Goal: Task Accomplishment & Management: Use online tool/utility

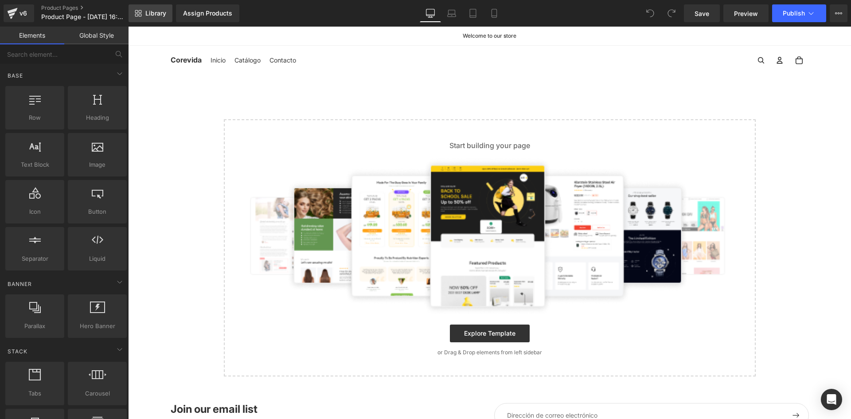
click at [156, 13] on span "Library" at bounding box center [155, 13] width 21 height 8
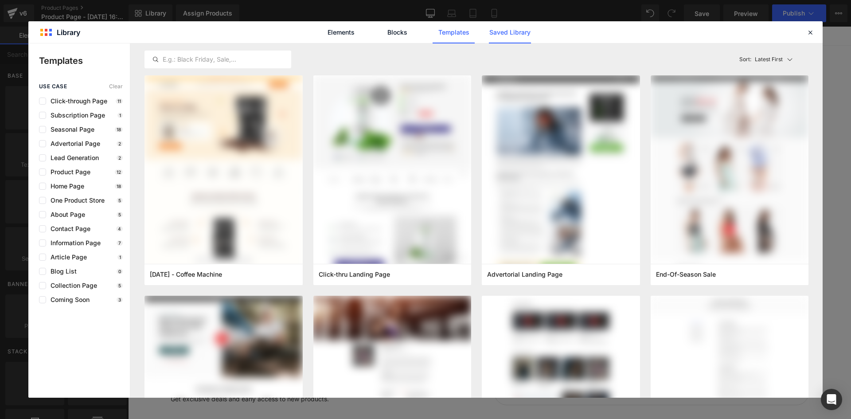
click at [517, 34] on link "Saved Library" at bounding box center [510, 32] width 42 height 22
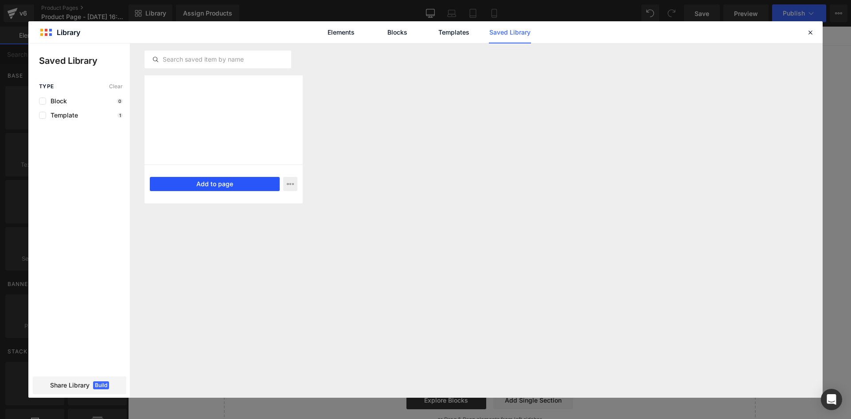
click at [217, 182] on button "Add to page" at bounding box center [215, 184] width 130 height 14
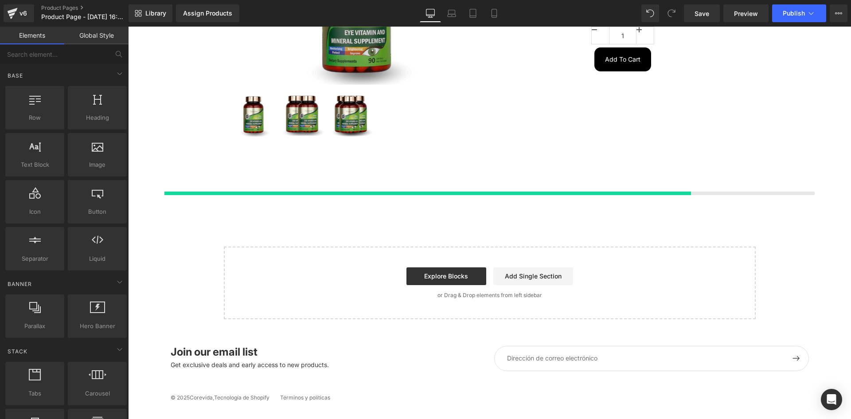
scroll to position [172, 0]
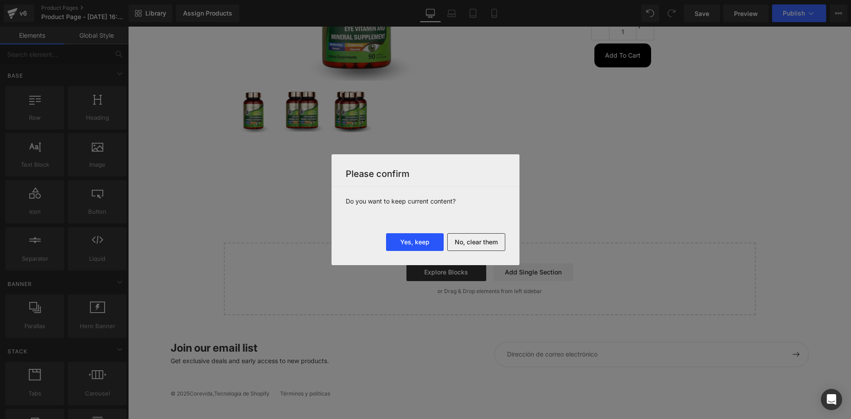
click at [412, 242] on button "Yes, keep" at bounding box center [415, 242] width 58 height 18
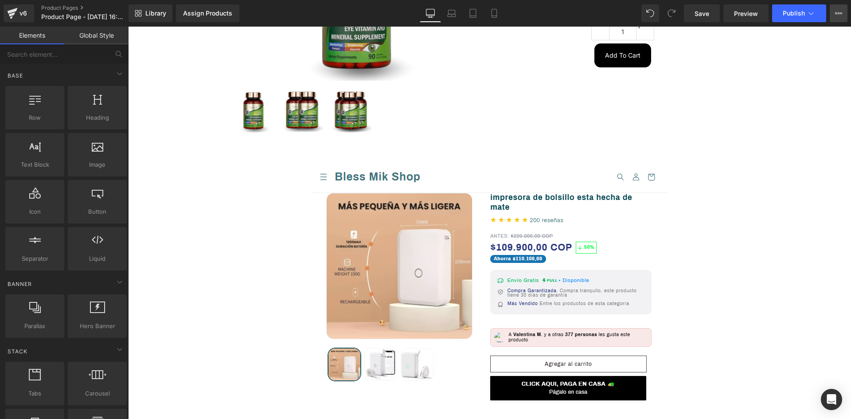
click at [837, 10] on icon at bounding box center [838, 13] width 7 height 7
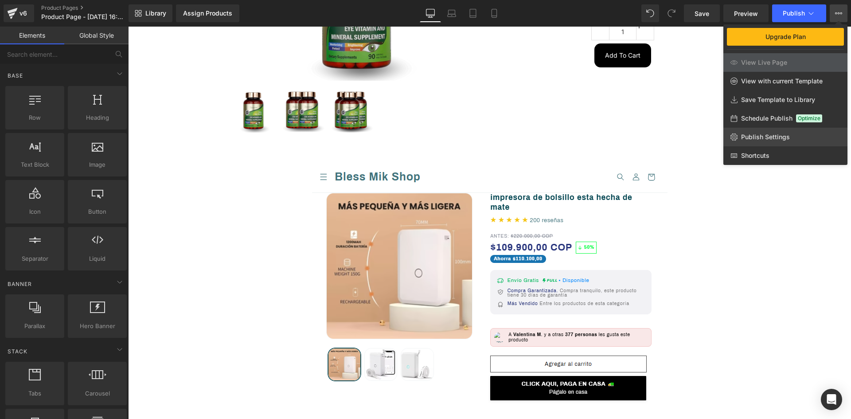
click at [737, 141] on link "Publish Settings" at bounding box center [785, 137] width 124 height 19
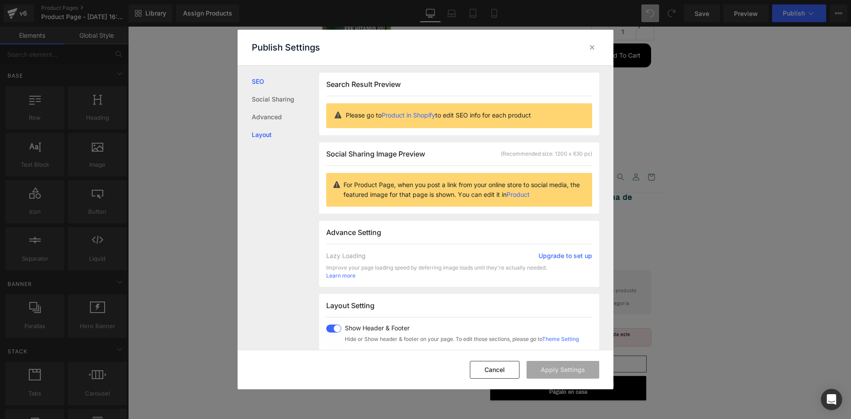
click at [273, 137] on link "Layout" at bounding box center [285, 135] width 67 height 18
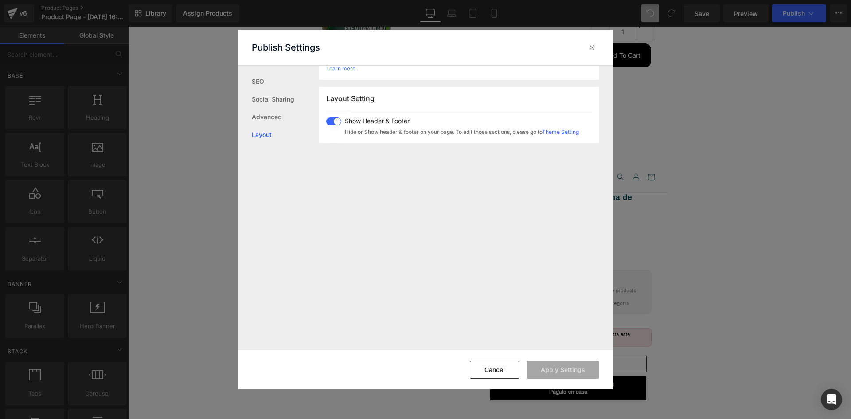
scroll to position [221, 0]
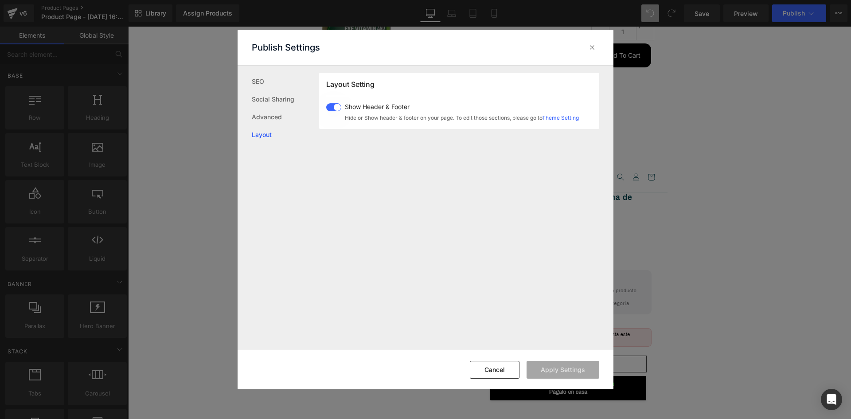
click at [342, 108] on div "Show Header & Footer Hide or Show header & footer on your page. To edit those s…" at bounding box center [459, 112] width 237 height 19
click at [573, 367] on button "Apply Settings" at bounding box center [562, 370] width 73 height 18
click at [589, 46] on icon at bounding box center [592, 47] width 9 height 9
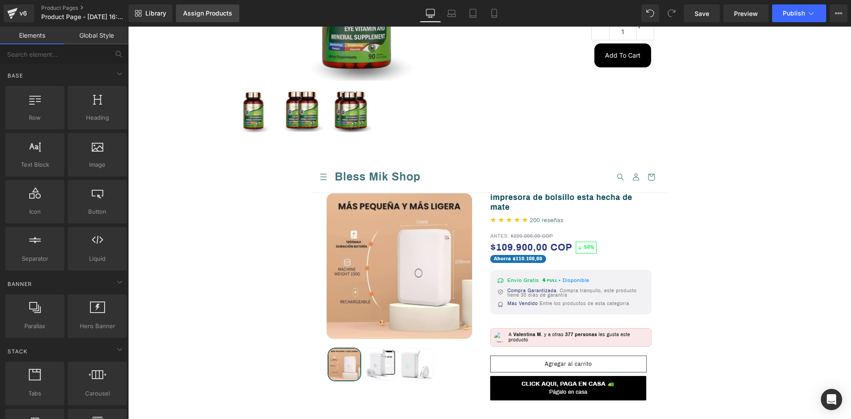
click at [212, 12] on div "Assign Products" at bounding box center [207, 13] width 49 height 7
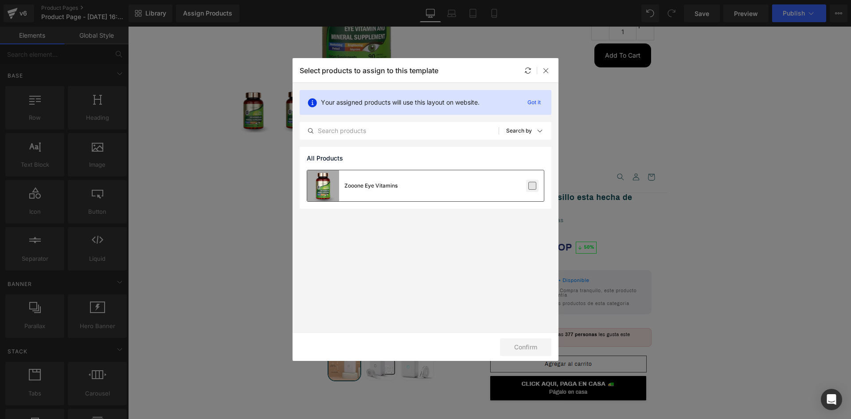
click at [530, 187] on label at bounding box center [532, 186] width 8 height 8
click at [532, 186] on input "checkbox" at bounding box center [532, 186] width 0 height 0
click at [522, 346] on button "Confirm" at bounding box center [525, 347] width 51 height 18
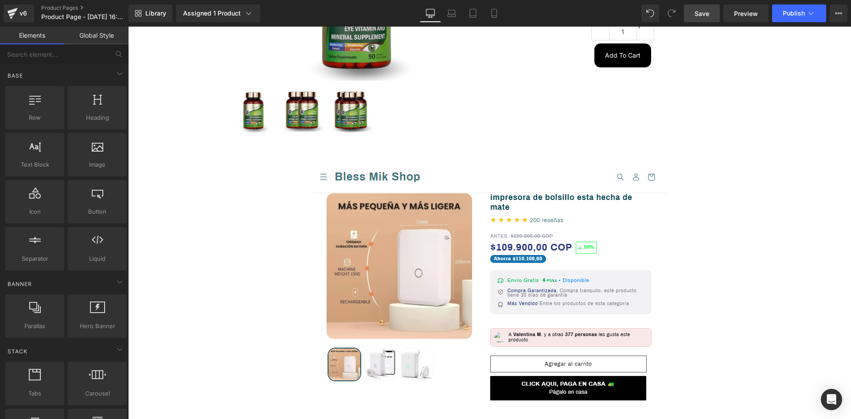
click at [709, 20] on link "Save" at bounding box center [702, 13] width 36 height 18
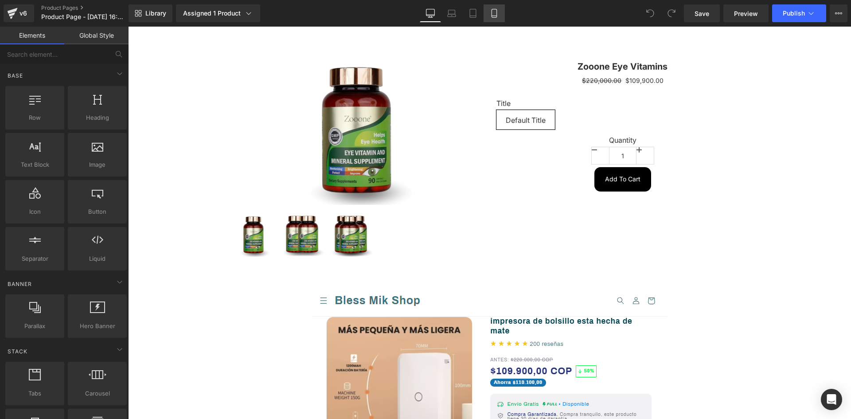
click at [492, 12] on icon at bounding box center [494, 13] width 9 height 9
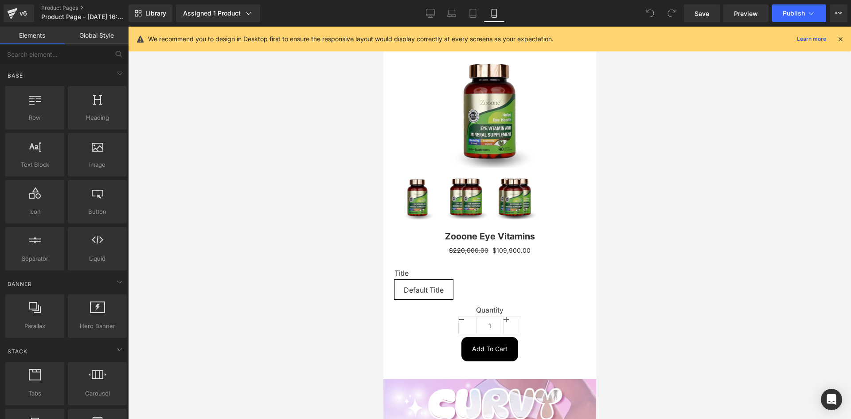
click at [843, 39] on icon at bounding box center [840, 39] width 8 height 8
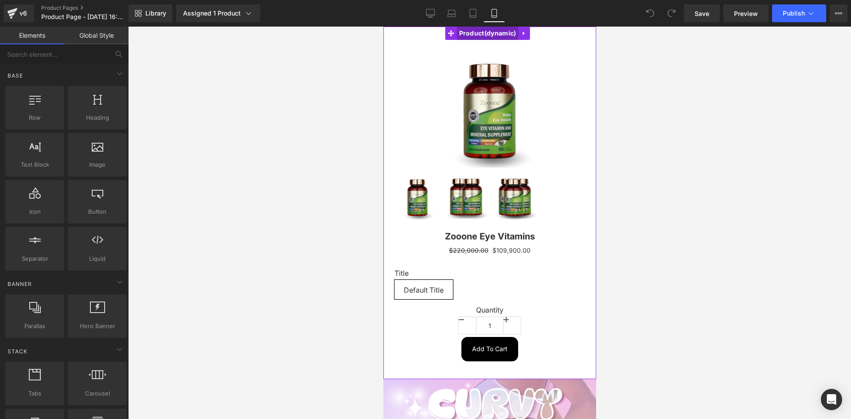
click at [500, 34] on span "Product" at bounding box center [487, 33] width 62 height 13
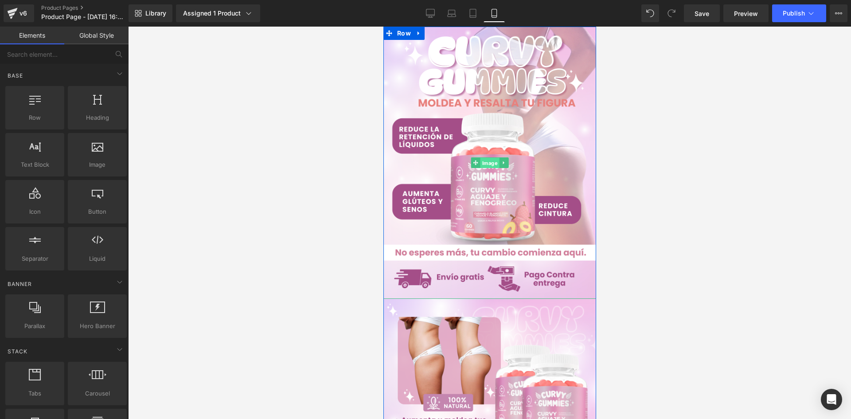
click at [491, 160] on span "Image" at bounding box center [489, 163] width 19 height 11
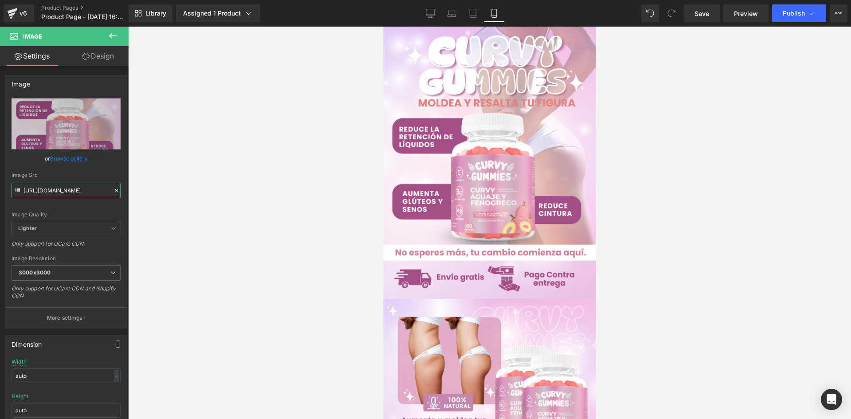
drag, startPoint x: 23, startPoint y: 190, endPoint x: 174, endPoint y: 204, distance: 151.3
click at [174, 204] on div "Image You are previewing how the will restyle your page. You can not edit Eleme…" at bounding box center [425, 217] width 851 height 434
paste input "Jw7YPL2s/Whats-App-Image-2025-06-24-at-1-18-08-PM.jp"
type input "https://i.ibb.co/Jw7YPL2s/Whats-App-Image-2025-06-24-at-1-18-08-PM.jpg"
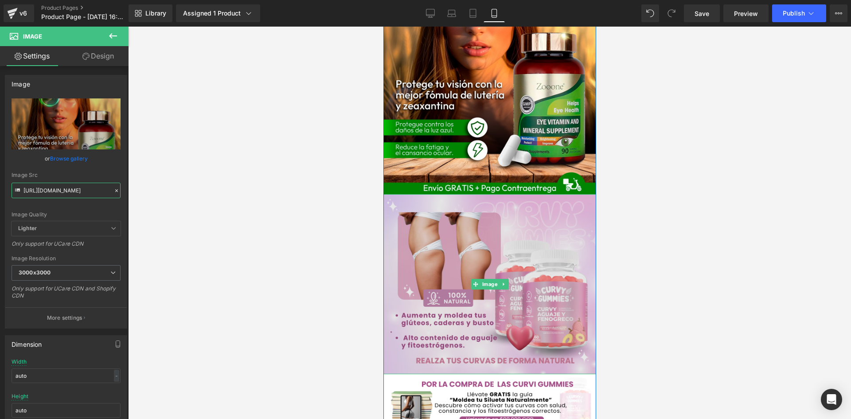
scroll to position [133, 0]
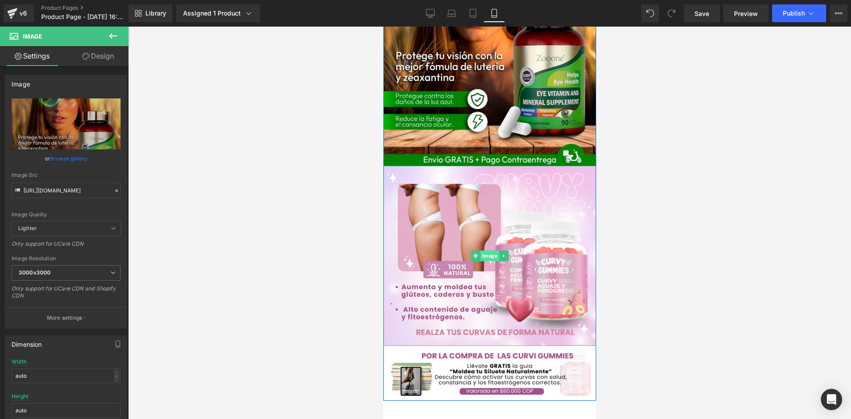
click at [489, 257] on span "Image" at bounding box center [489, 255] width 19 height 11
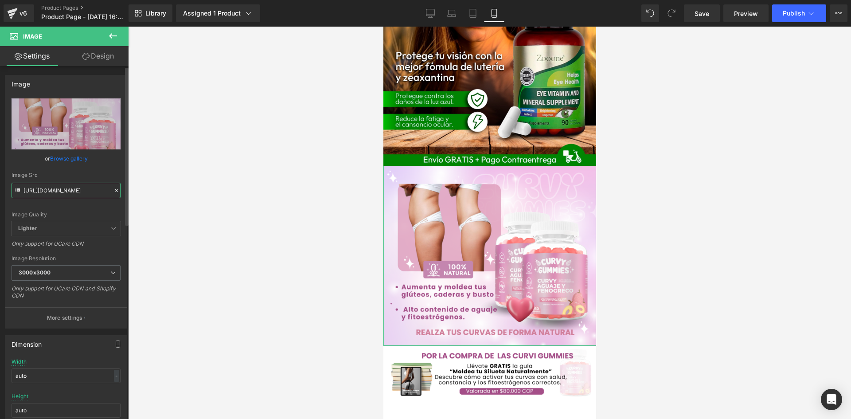
scroll to position [0, 15]
drag, startPoint x: 23, startPoint y: 191, endPoint x: 137, endPoint y: 199, distance: 114.6
click at [137, 199] on div "Image You are previewing how the will restyle your page. You can not edit Eleme…" at bounding box center [425, 217] width 851 height 434
paste input "QFp1hv6s/Whats-App-Image-2025-06-24-at-1-18-10-PM.jp"
type input "https://i.ibb.co/QFp1hv6s/Whats-App-Image-2025-06-24-at-1-18-10-PM.jpg"
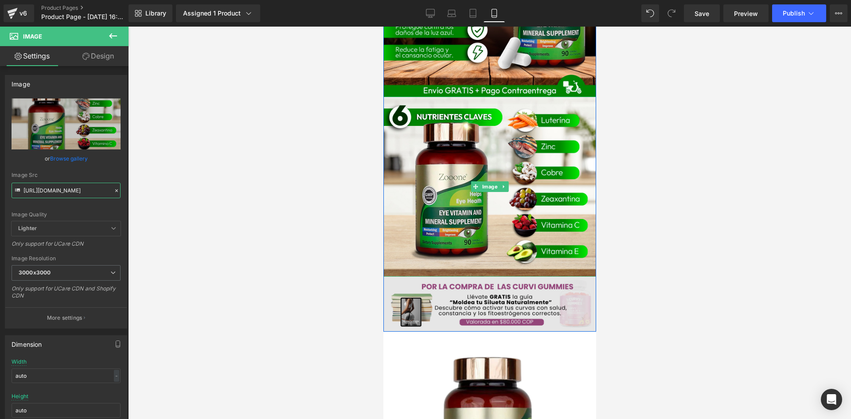
scroll to position [222, 0]
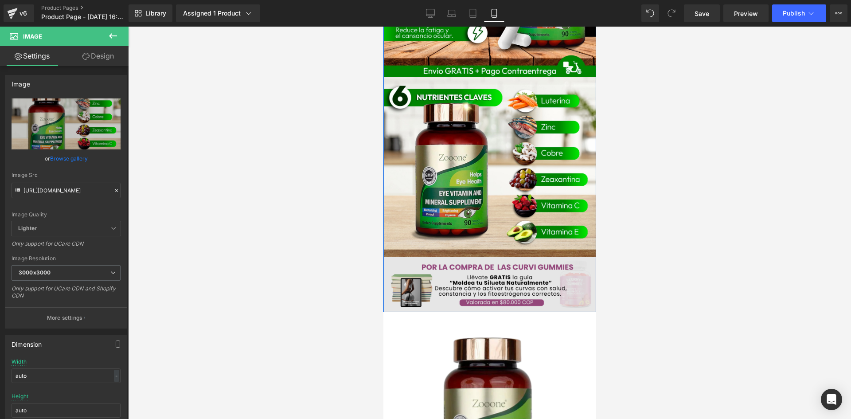
click at [482, 281] on div "Image" at bounding box center [489, 284] width 213 height 55
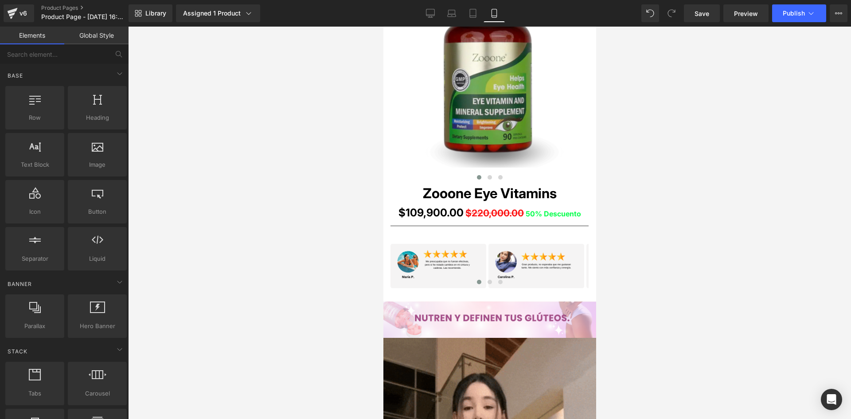
scroll to position [532, 0]
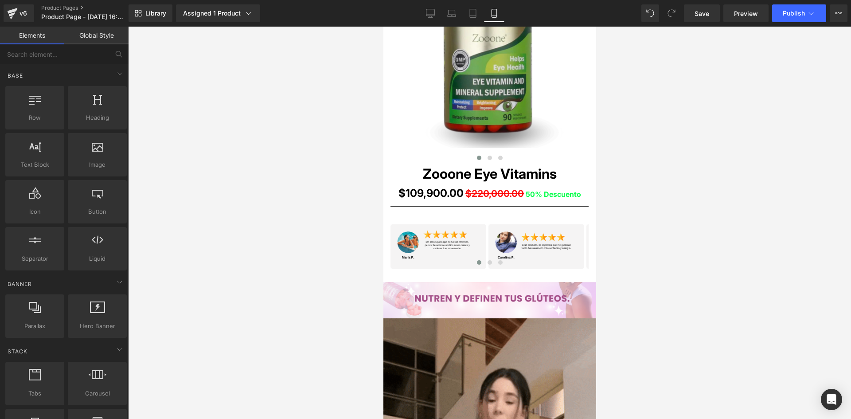
click at [436, 249] on div "Image" at bounding box center [438, 246] width 96 height 44
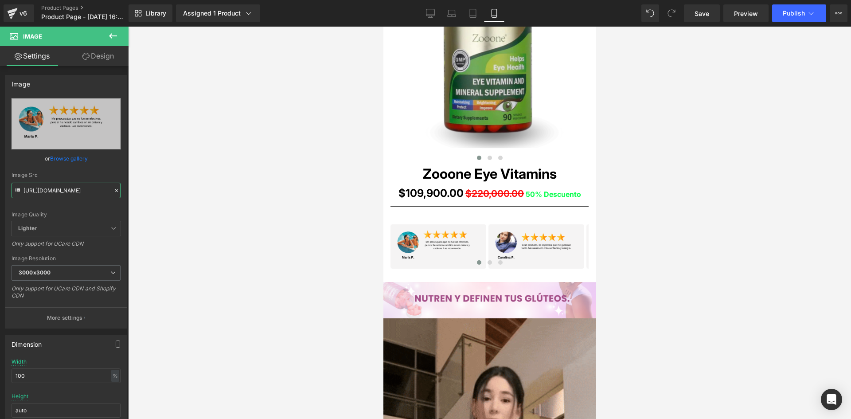
drag, startPoint x: 24, startPoint y: 190, endPoint x: 148, endPoint y: 196, distance: 124.7
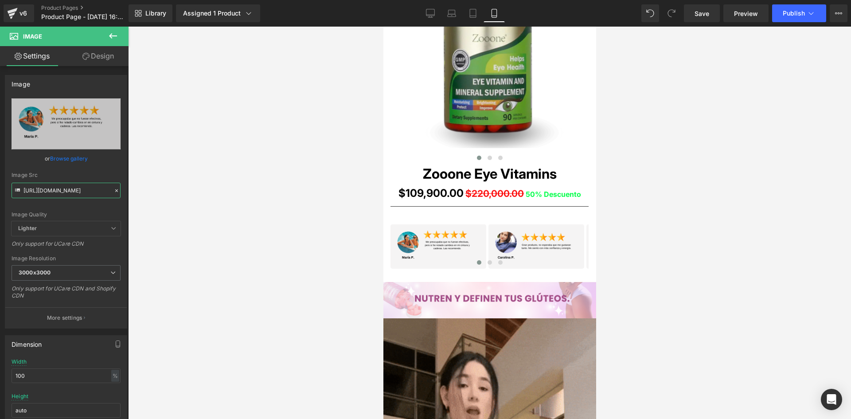
click at [148, 196] on div "Image You are previewing how the will restyle your page. You can not edit Eleme…" at bounding box center [425, 217] width 851 height 434
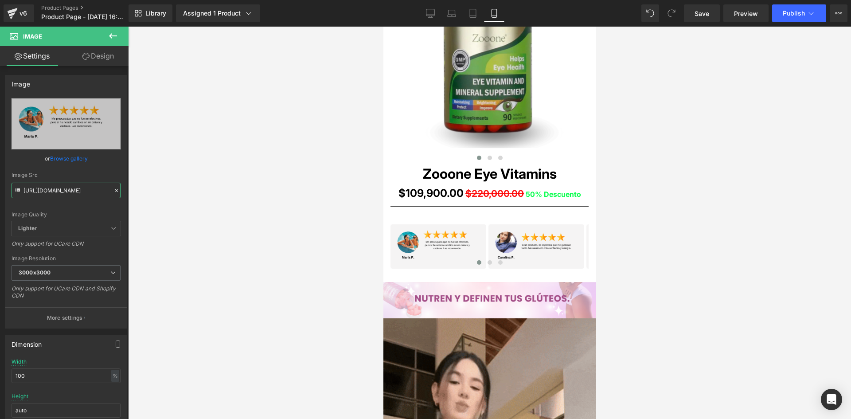
paste input "KcnK469h/1"
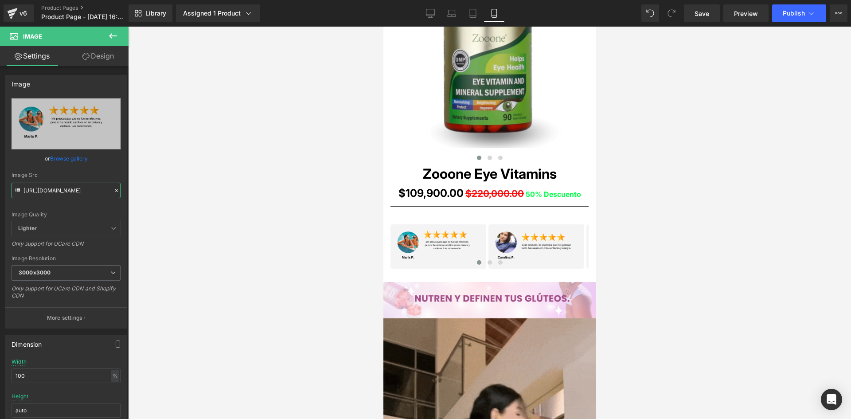
type input "https://i.ibb.co/KcnK469h/13.png"
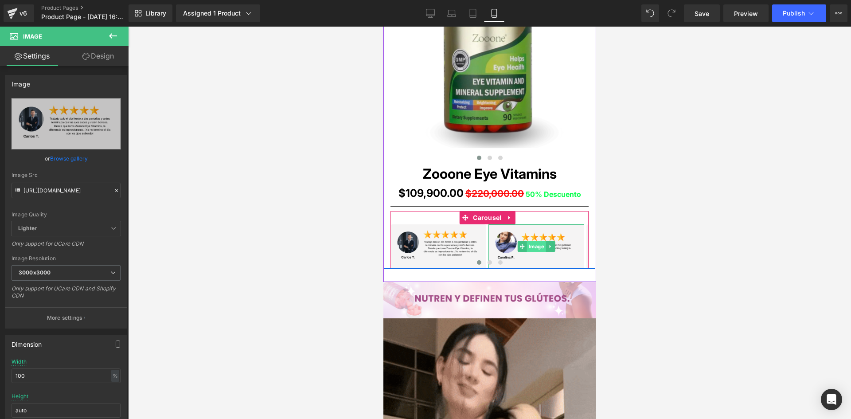
click at [530, 243] on span "Image" at bounding box center [535, 246] width 19 height 11
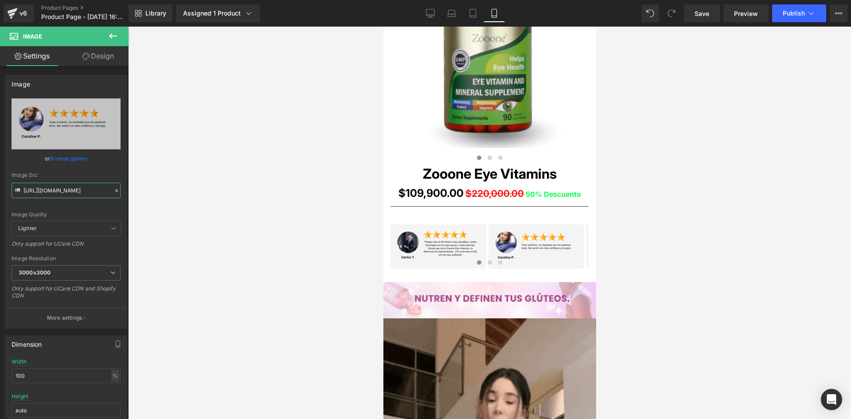
drag, startPoint x: 23, startPoint y: 190, endPoint x: 143, endPoint y: 198, distance: 119.5
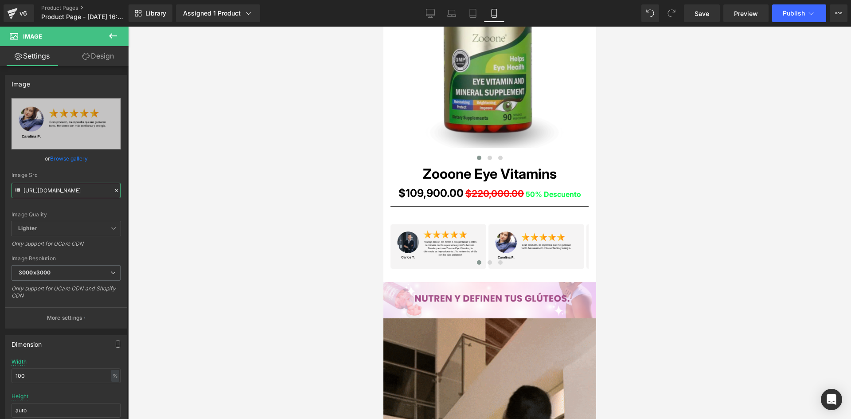
click at [143, 198] on div "Image You are previewing how the will restyle your page. You can not edit Eleme…" at bounding box center [425, 217] width 851 height 434
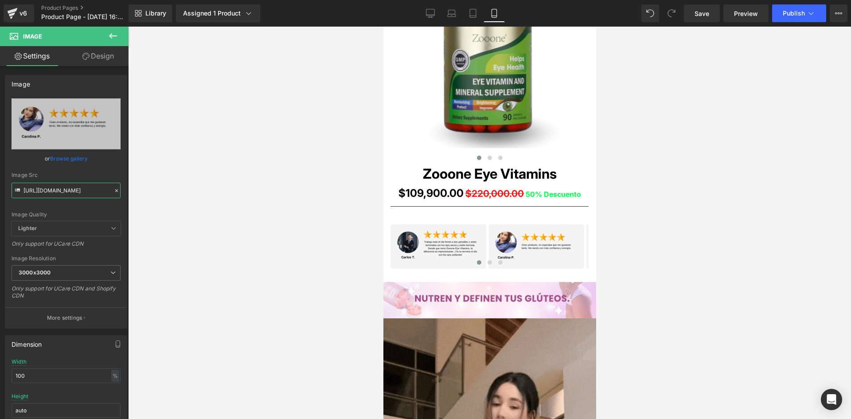
paste input "DDMZGHZZ/14"
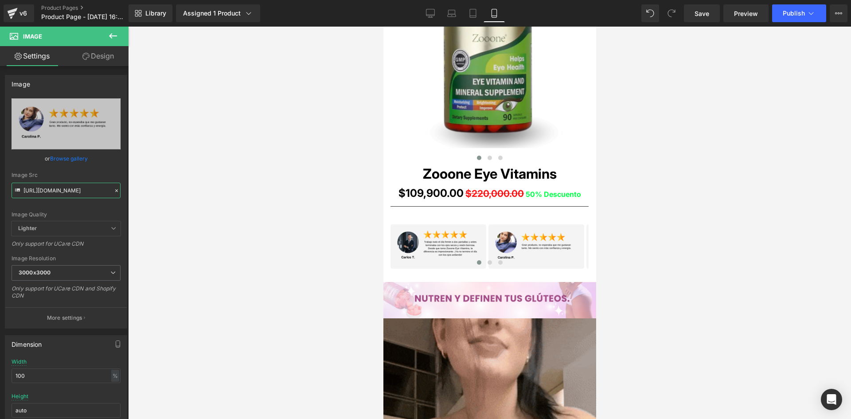
type input "https://i.ibb.co/DDMZGHZZ/14.png"
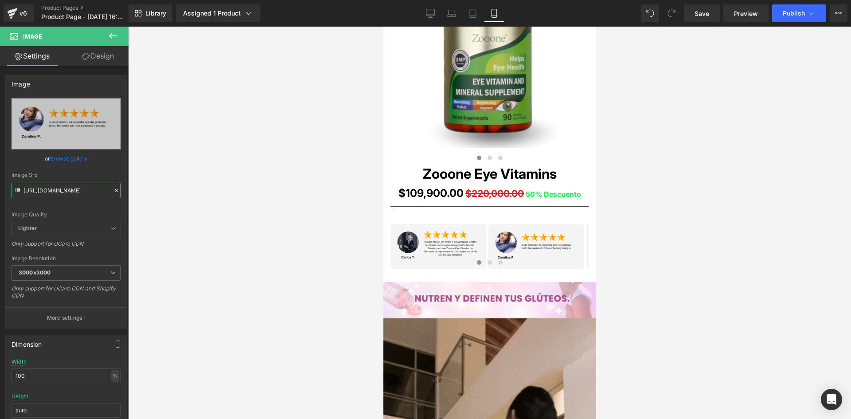
scroll to position [0, 6]
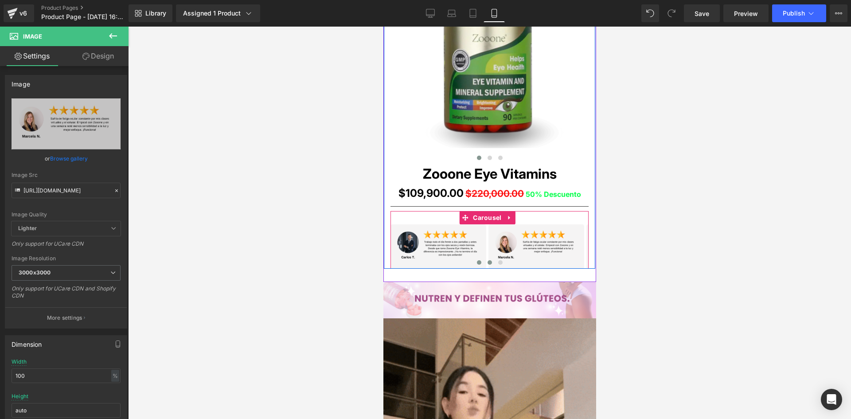
click at [487, 261] on span at bounding box center [489, 262] width 4 height 4
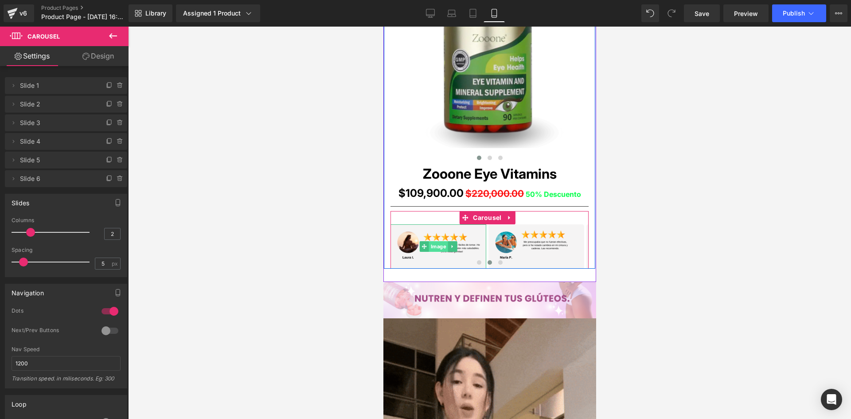
click at [440, 247] on span "Image" at bounding box center [437, 246] width 19 height 11
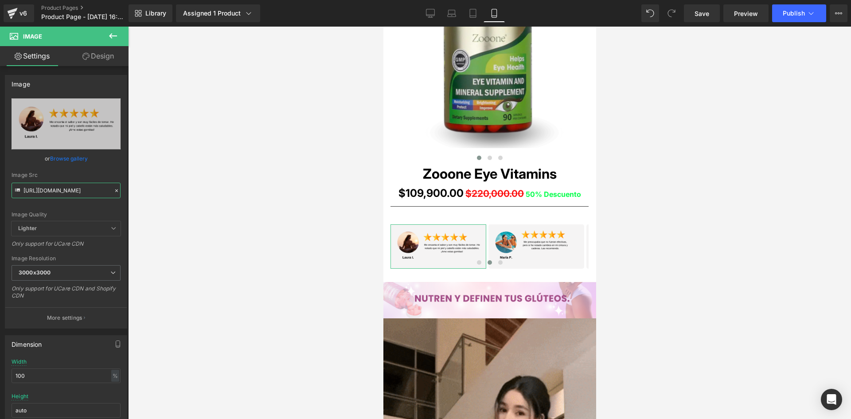
scroll to position [0, 2]
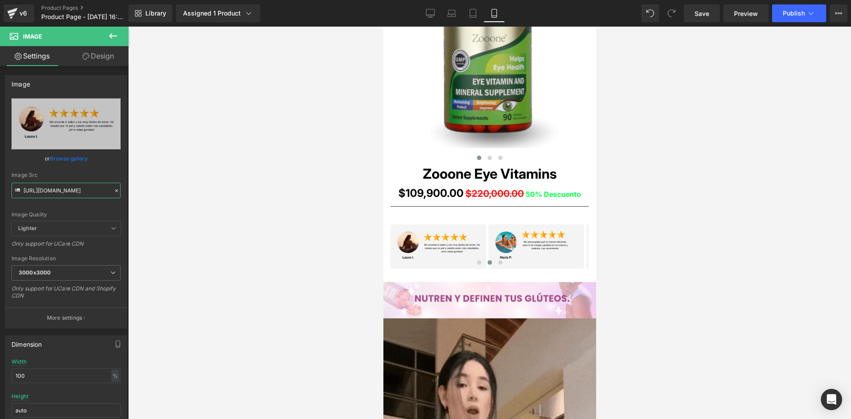
drag, startPoint x: 24, startPoint y: 190, endPoint x: 171, endPoint y: 198, distance: 147.8
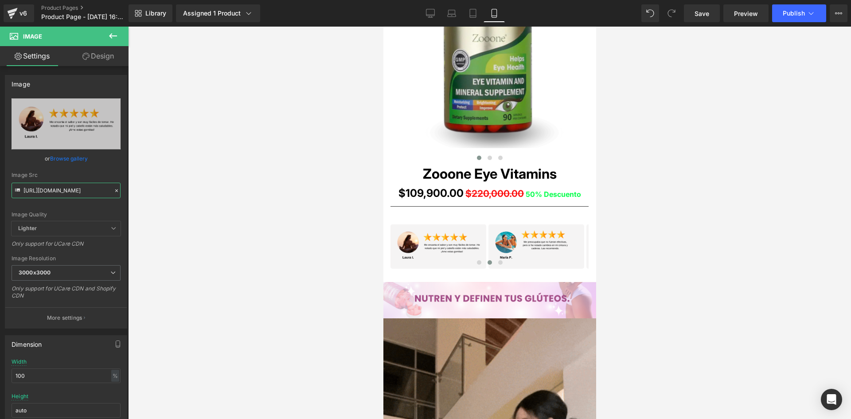
click at [171, 198] on div "Image You are previewing how the will restyle your page. You can not edit Eleme…" at bounding box center [425, 217] width 851 height 434
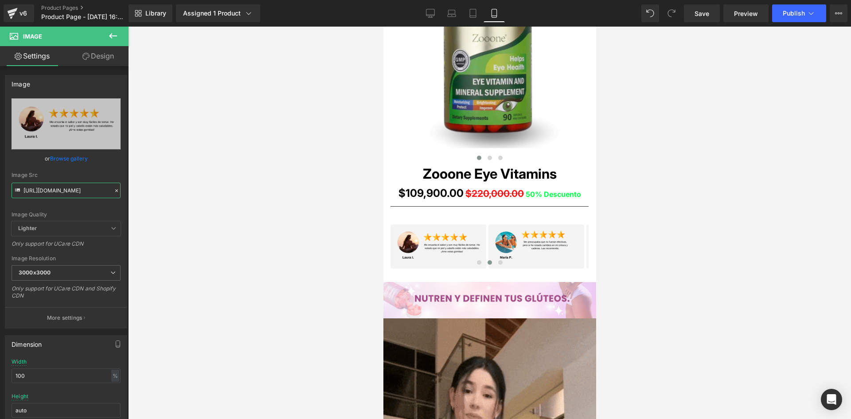
paste input "8gXy6FP9/15"
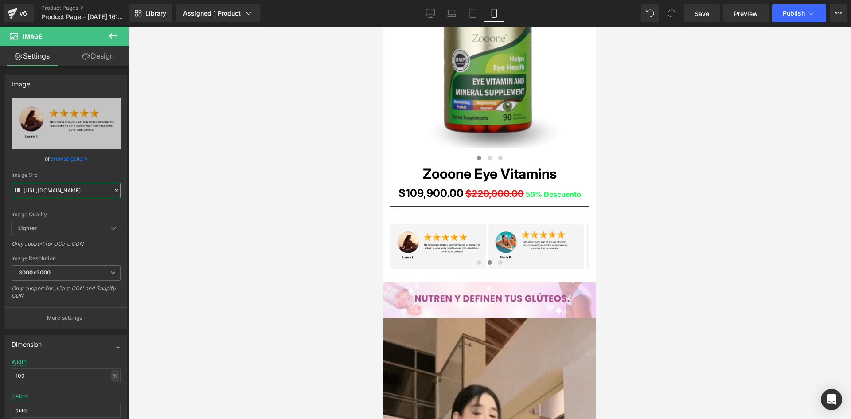
type input "https://i.ibb.co/8gXy6FP9/15.png"
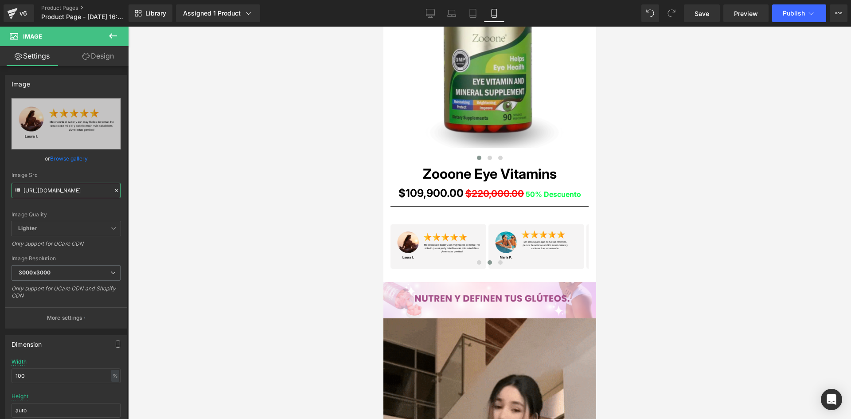
scroll to position [0, 1]
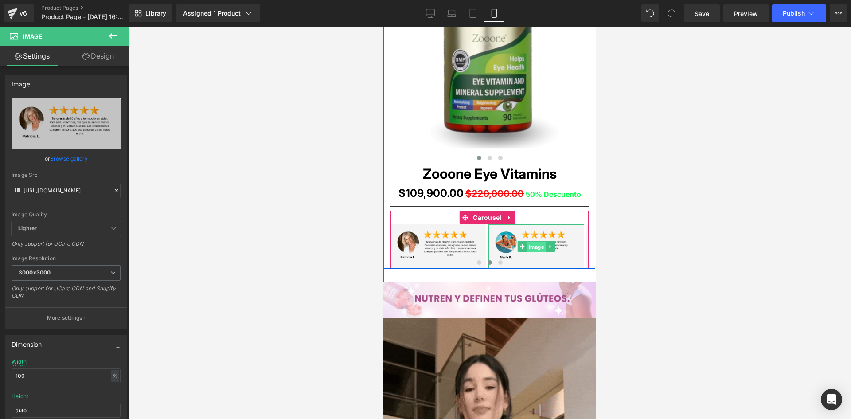
click at [542, 244] on span "Image" at bounding box center [535, 246] width 19 height 11
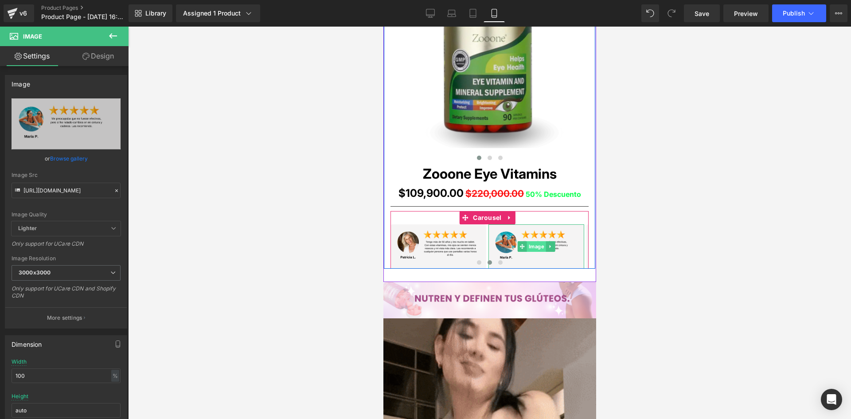
click at [536, 243] on span "Image" at bounding box center [535, 246] width 19 height 11
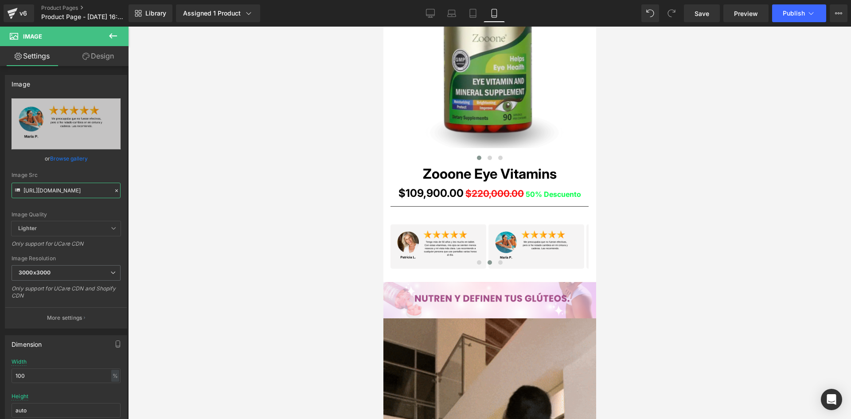
drag, startPoint x: 23, startPoint y: 190, endPoint x: 168, endPoint y: 203, distance: 145.0
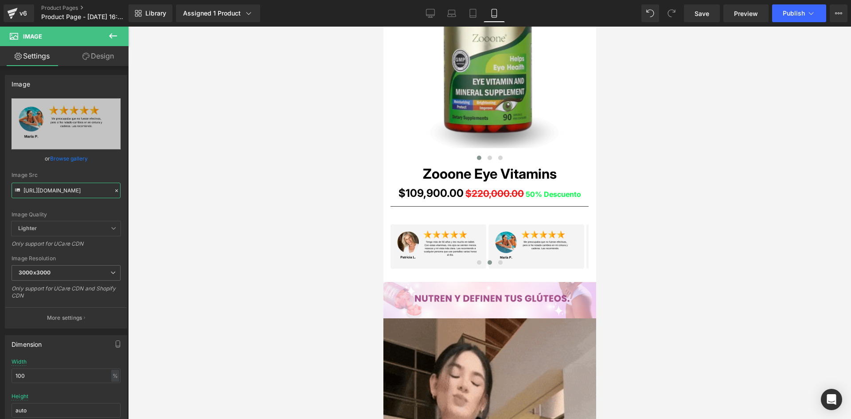
click at [168, 203] on div "Image You are previewing how the will restyle your page. You can not edit Eleme…" at bounding box center [425, 217] width 851 height 434
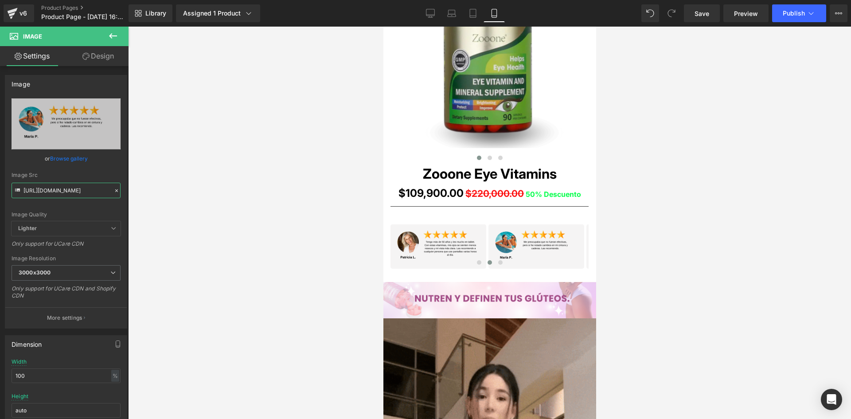
paste input "F9zyv80/raw-3-14"
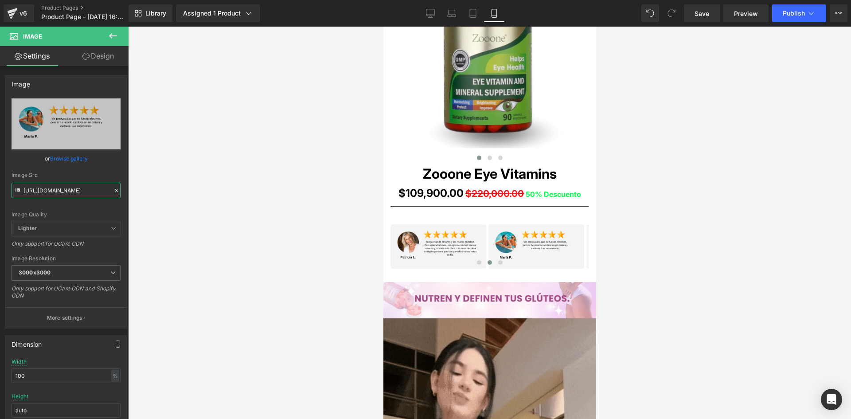
type input "https://i.ibb.co/F9zyv80/raw-3-14.png"
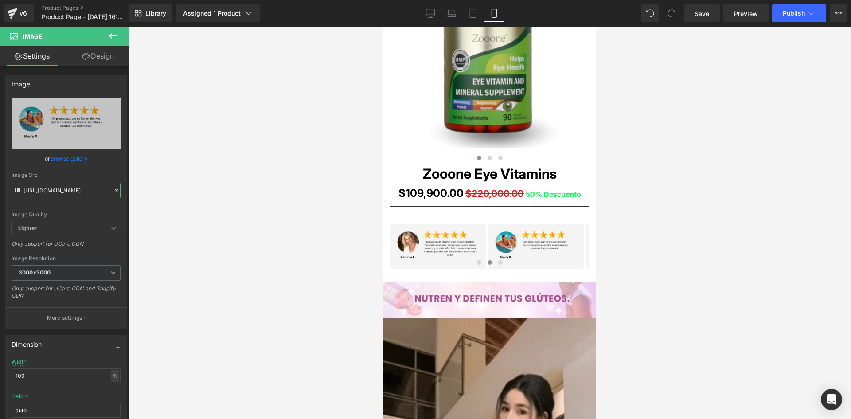
scroll to position [0, 15]
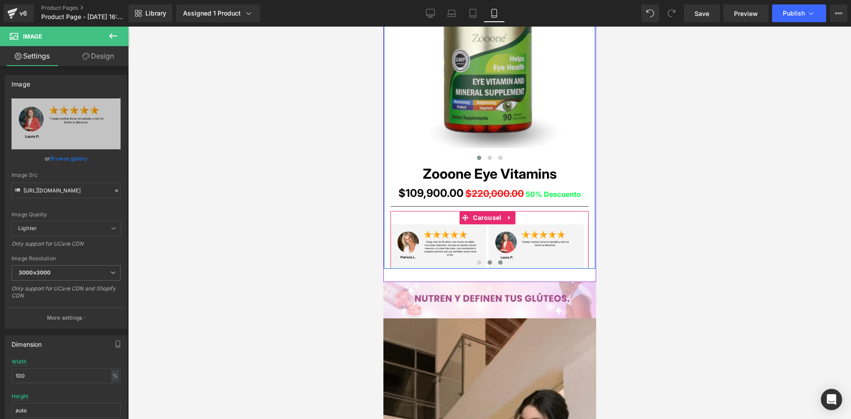
click at [498, 263] on span at bounding box center [500, 262] width 4 height 4
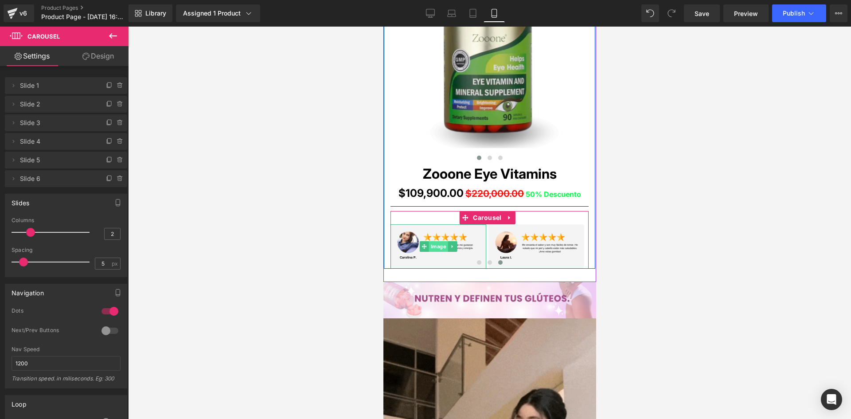
click at [438, 241] on span "Image" at bounding box center [437, 246] width 19 height 11
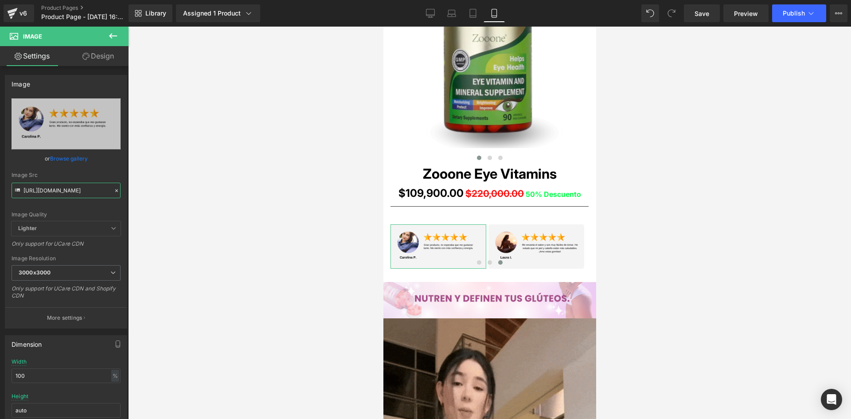
scroll to position [0, 10]
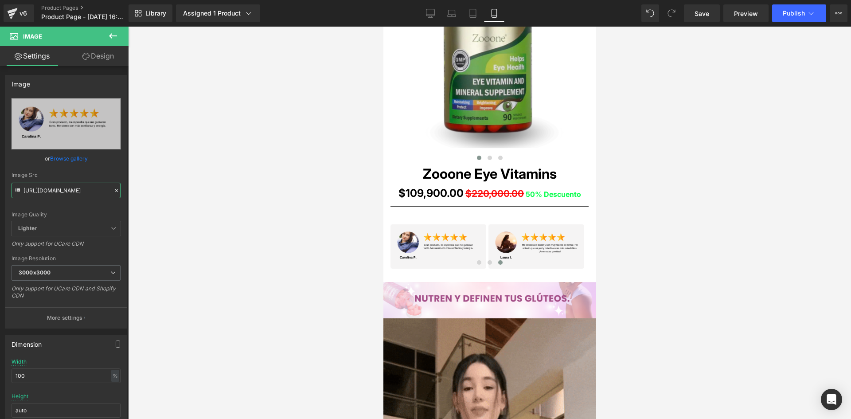
drag, startPoint x: 23, startPoint y: 188, endPoint x: 193, endPoint y: 203, distance: 171.2
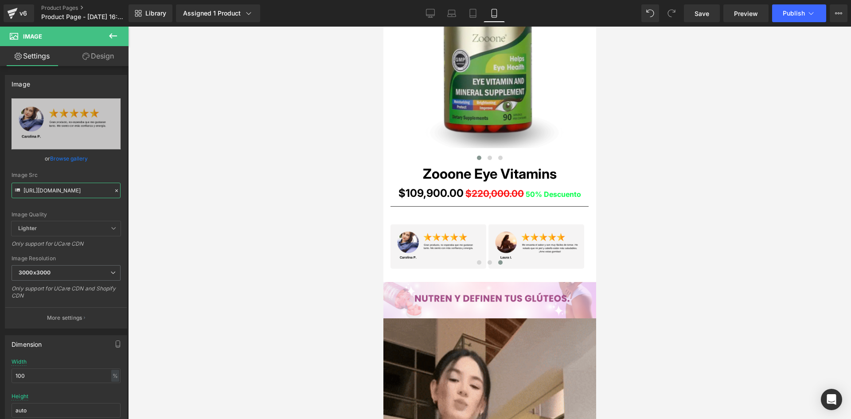
click at [193, 203] on div "Image You are previewing how the will restyle your page. You can not edit Eleme…" at bounding box center [425, 217] width 851 height 434
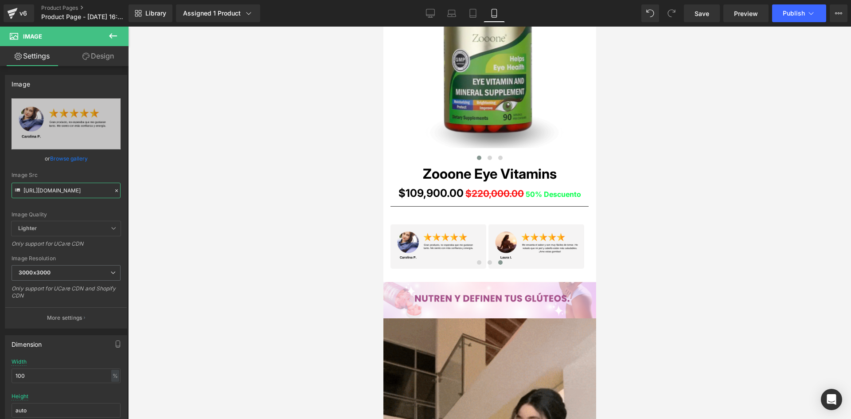
paste input "WmkmF9F/raw-3-15"
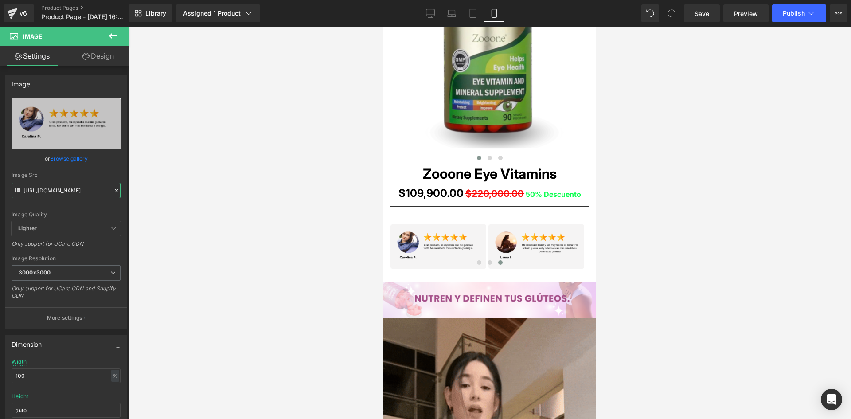
type input "https://i.ibb.co/WmkmF9F/raw-3-15.png"
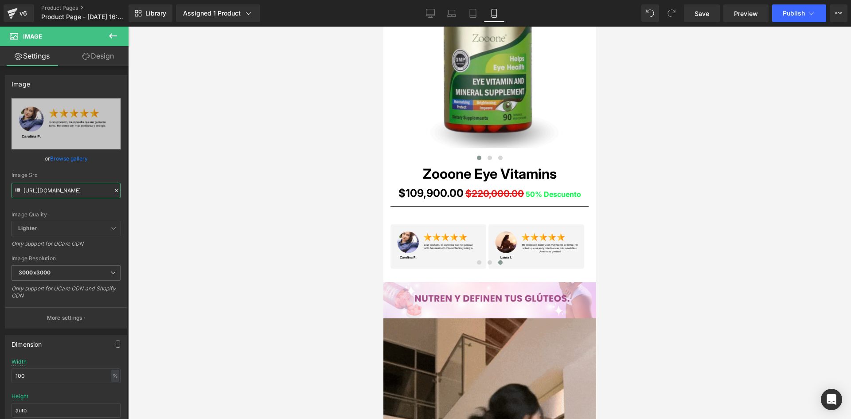
scroll to position [0, 19]
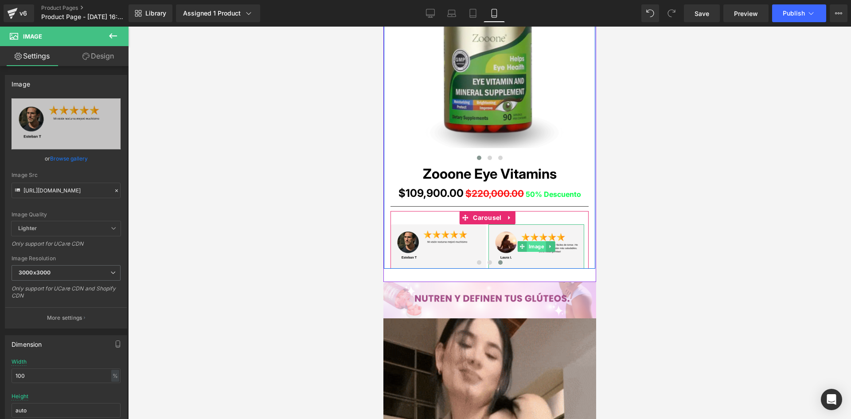
click at [541, 246] on span "Image" at bounding box center [535, 246] width 19 height 11
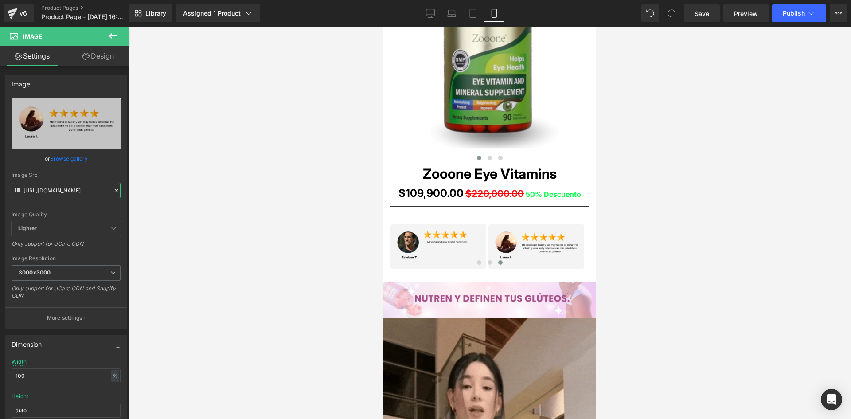
scroll to position [0, 2]
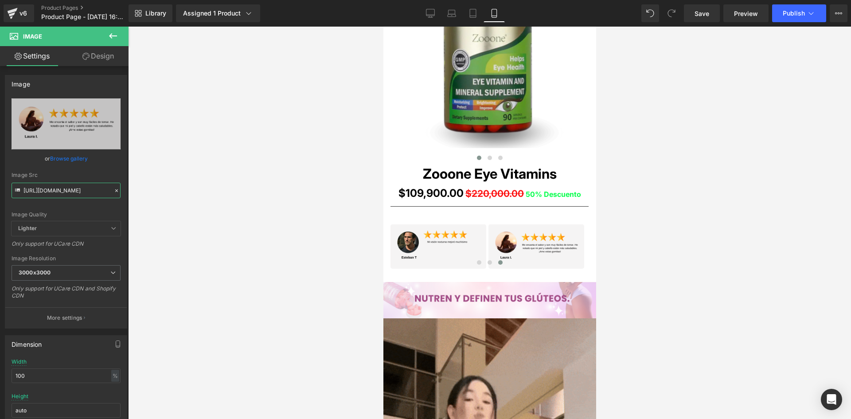
drag, startPoint x: 24, startPoint y: 190, endPoint x: 162, endPoint y: 205, distance: 139.0
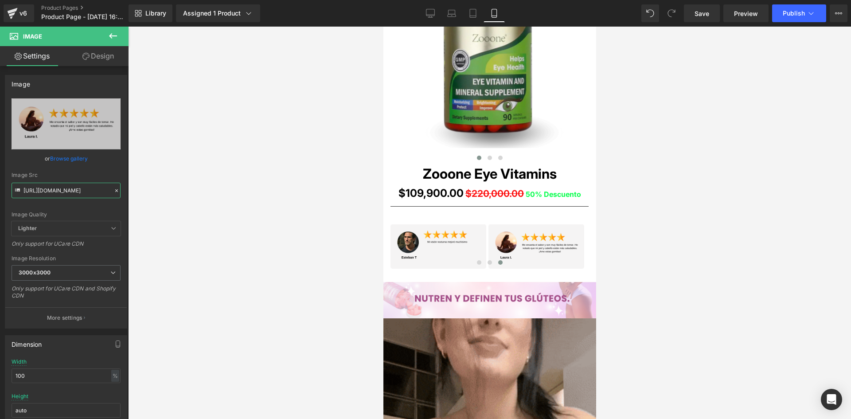
click at [162, 203] on div "Image You are previewing how the will restyle your page. You can not edit Eleme…" at bounding box center [425, 217] width 851 height 434
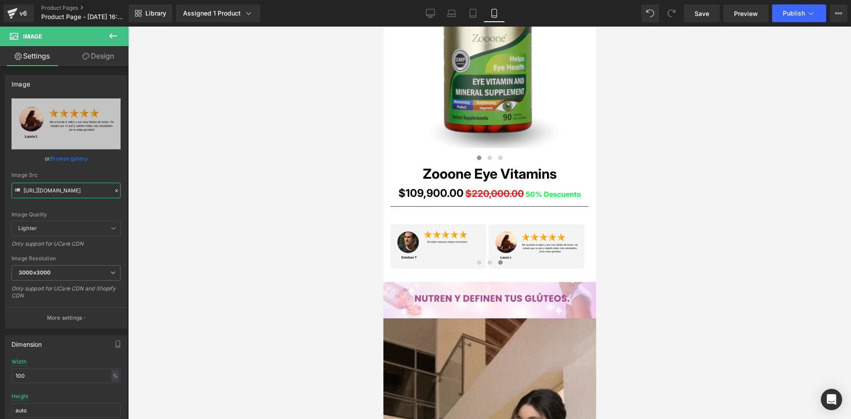
paste input "Q3cgDfHq/raw-3-13"
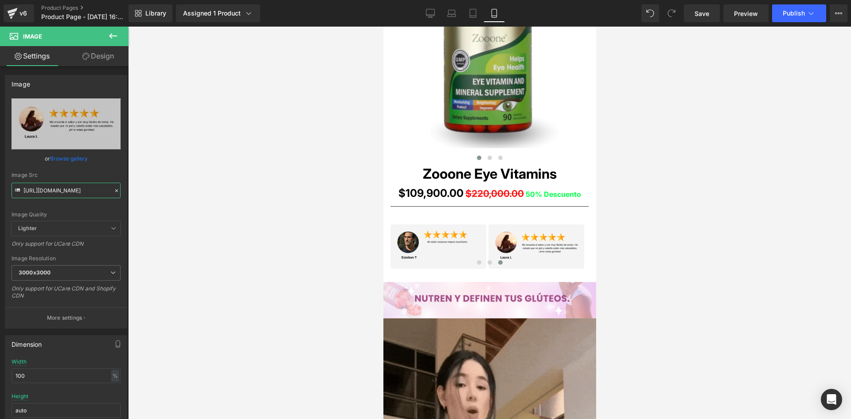
type input "https://i.ibb.co/Q3cgDfHq/raw-3-13.png"
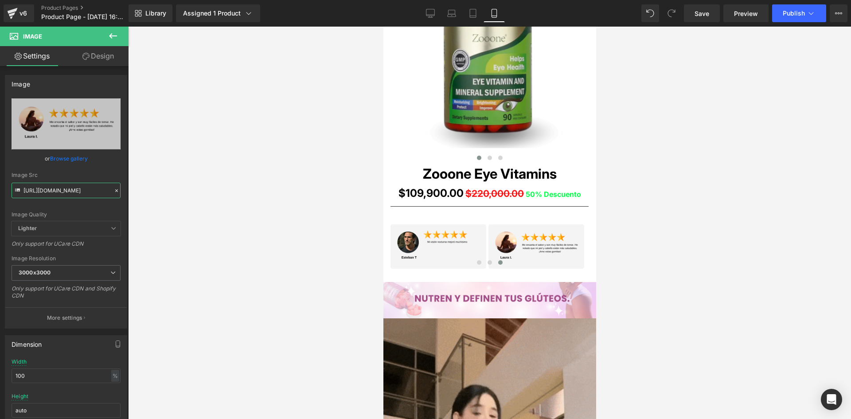
scroll to position [0, 19]
click at [165, 195] on div at bounding box center [489, 223] width 723 height 392
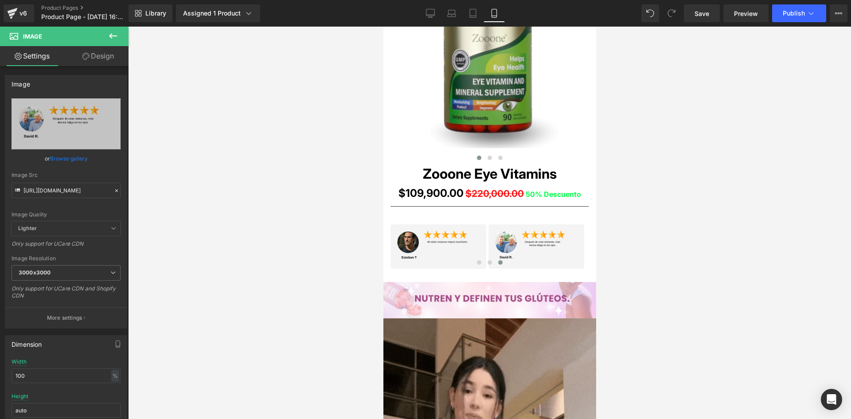
scroll to position [0, 0]
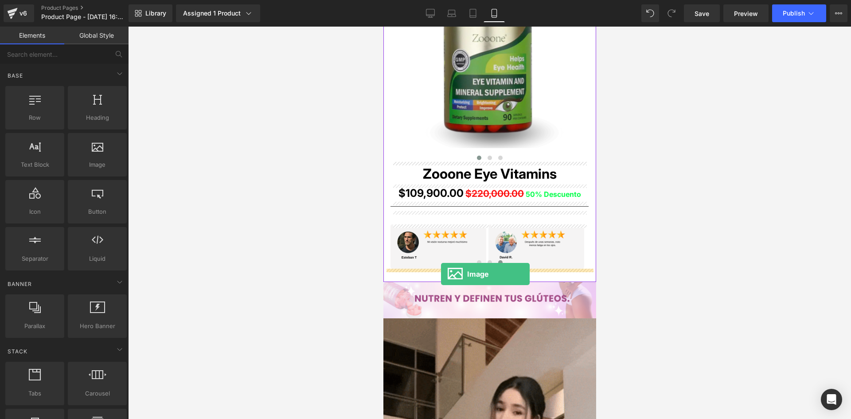
drag, startPoint x: 475, startPoint y: 181, endPoint x: 440, endPoint y: 274, distance: 99.3
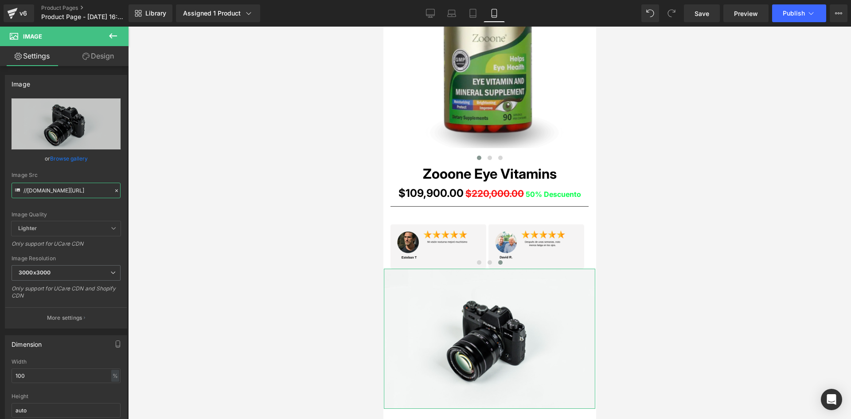
scroll to position [0, 54]
drag, startPoint x: 23, startPoint y: 190, endPoint x: 140, endPoint y: 198, distance: 118.2
click at [140, 197] on div "Image You are previewing how the will restyle your page. You can not edit Eleme…" at bounding box center [425, 217] width 851 height 434
paste input "https://i.ibb.co/s95C3kLH/POST-01-08c.pn"
type input "https://i.ibb.co/s95C3kLH/POST-01-08c.png"
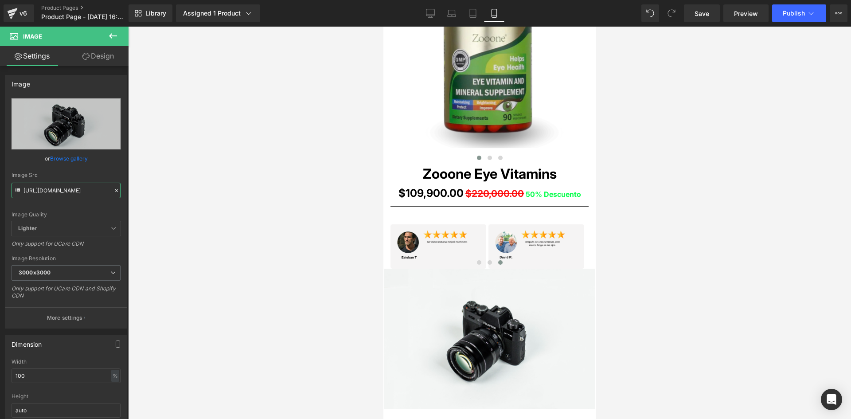
scroll to position [0, 31]
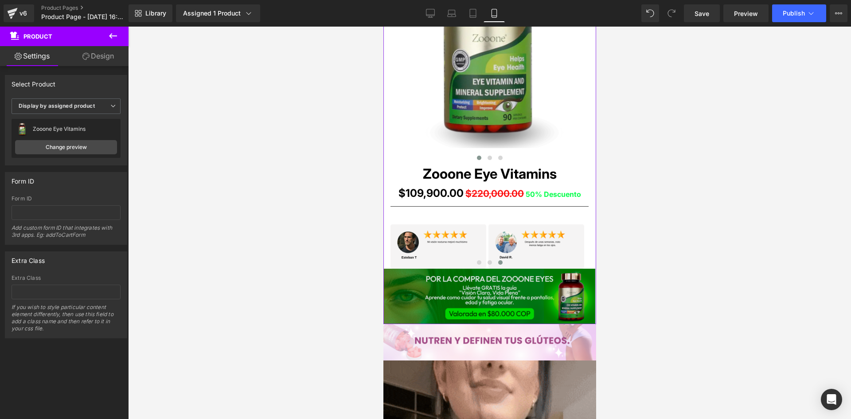
drag, startPoint x: 478, startPoint y: 333, endPoint x: 475, endPoint y: 320, distance: 13.0
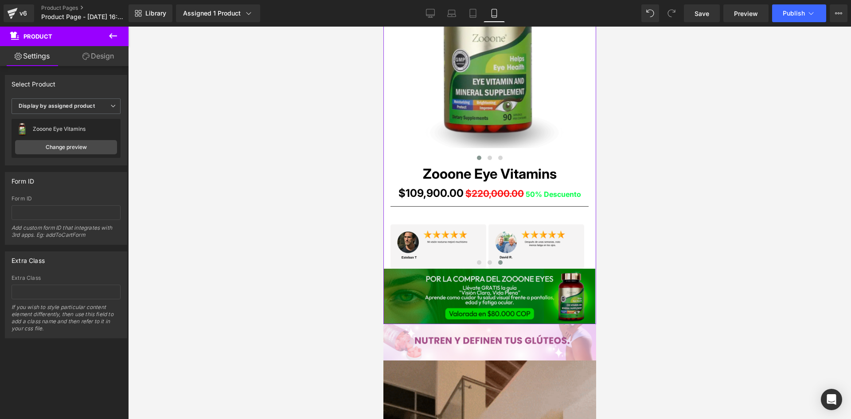
click at [475, 320] on div "‹ › (P) Image List Zooone Eye Vitamins (P) Title $109,900.00 $220,000.00 50%" at bounding box center [489, 135] width 213 height 377
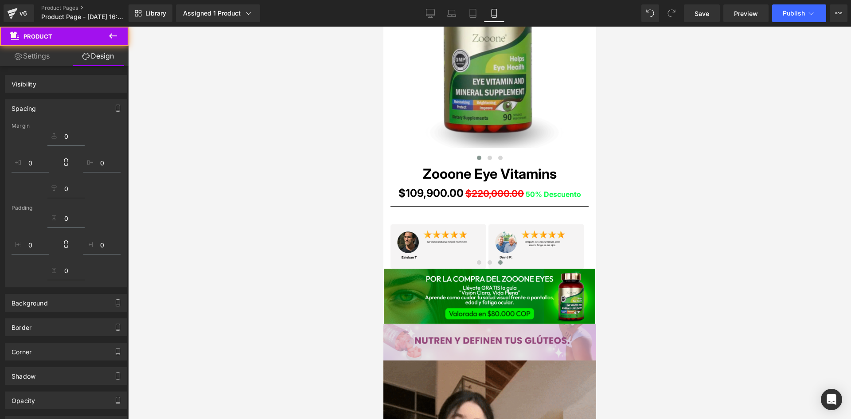
click at [482, 339] on div "Image" at bounding box center [489, 342] width 213 height 36
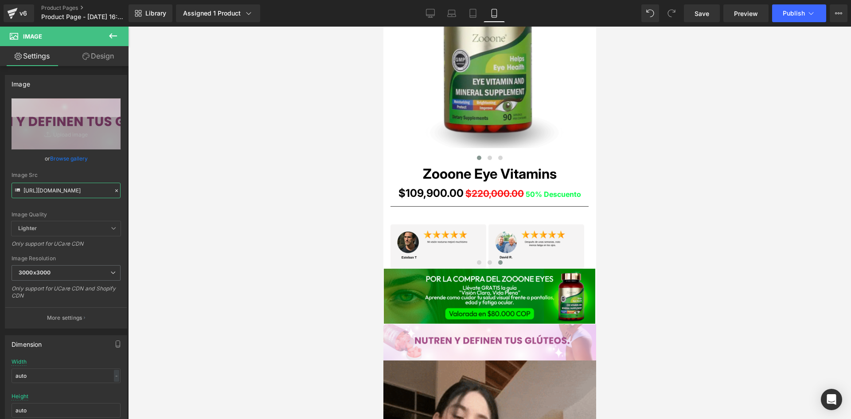
drag, startPoint x: 23, startPoint y: 190, endPoint x: 170, endPoint y: 195, distance: 146.3
click at [170, 195] on div "Image You are previewing how the will restyle your page. You can not edit Eleme…" at bounding box center [425, 217] width 851 height 434
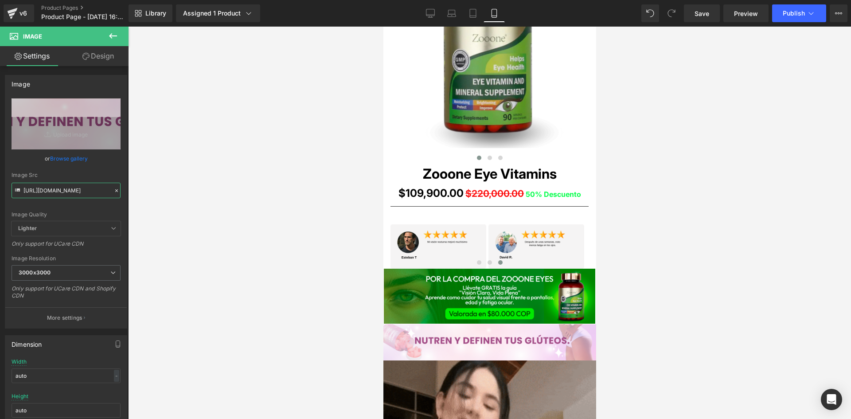
paste input "KtjjB8Q/POST-01-09"
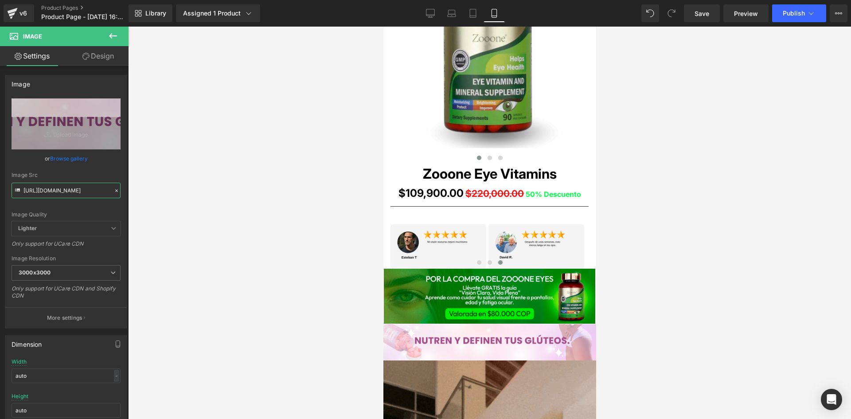
type input "https://i.ibb.co/KtjjB8Q/POST-01-09.png"
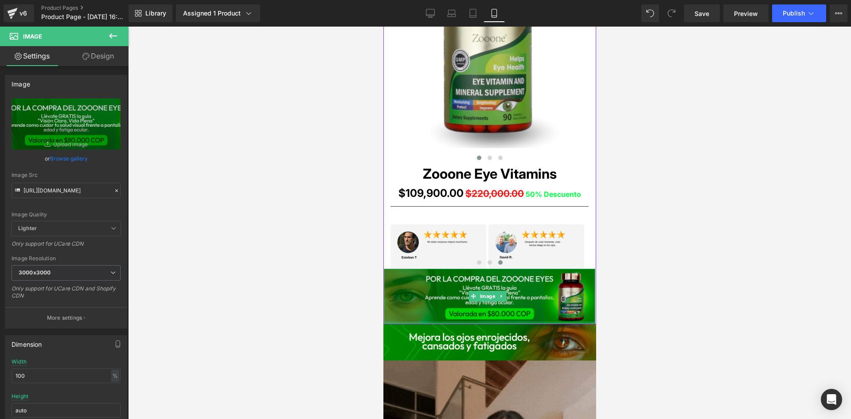
drag, startPoint x: 495, startPoint y: 320, endPoint x: 404, endPoint y: 319, distance: 90.8
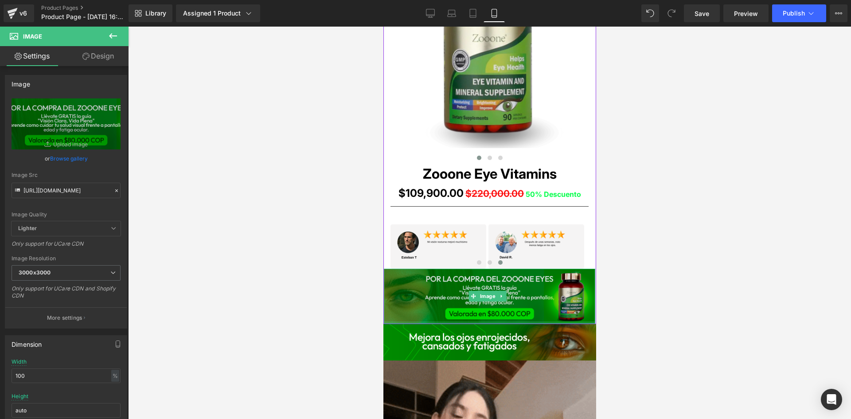
click at [496, 318] on div "Image" at bounding box center [488, 295] width 211 height 55
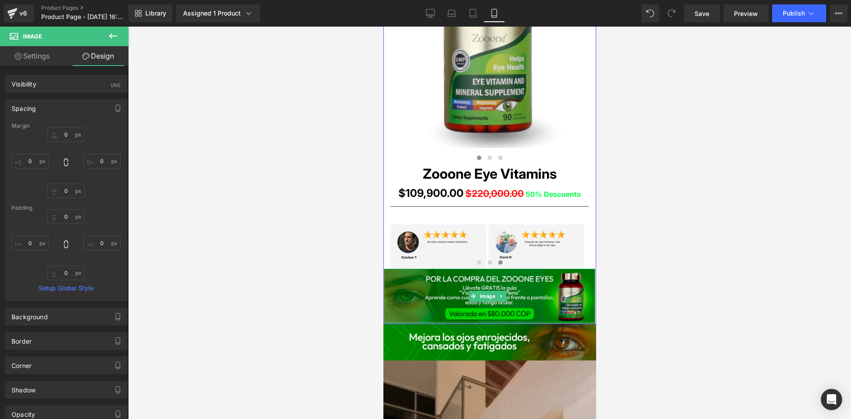
type input "0px"
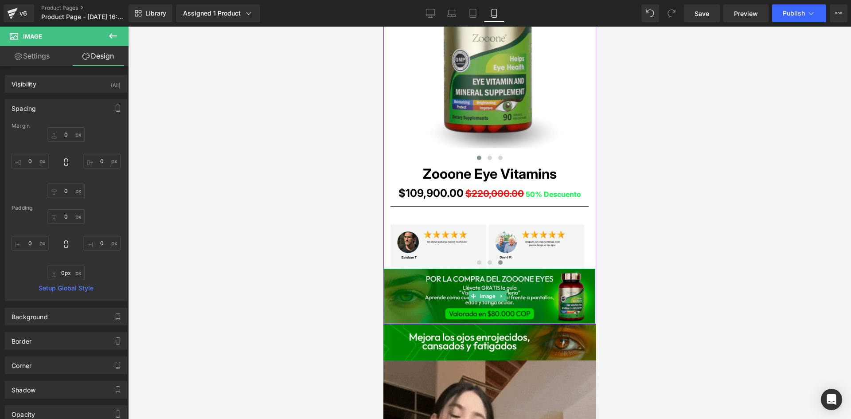
click at [438, 319] on div "Image" at bounding box center [488, 295] width 211 height 55
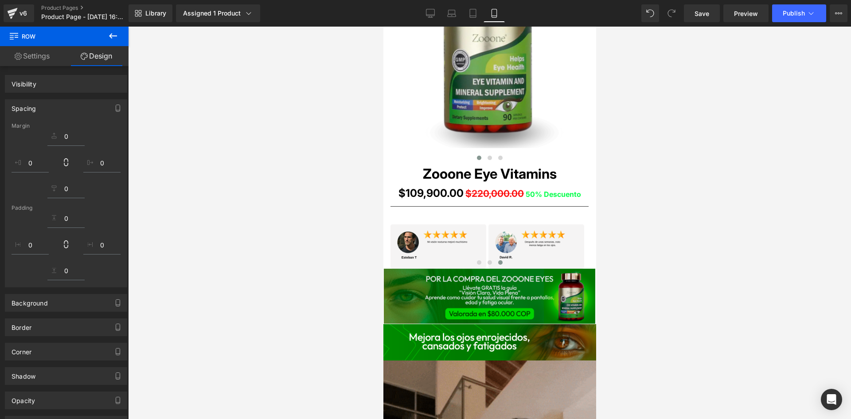
click at [430, 311] on img at bounding box center [488, 295] width 211 height 55
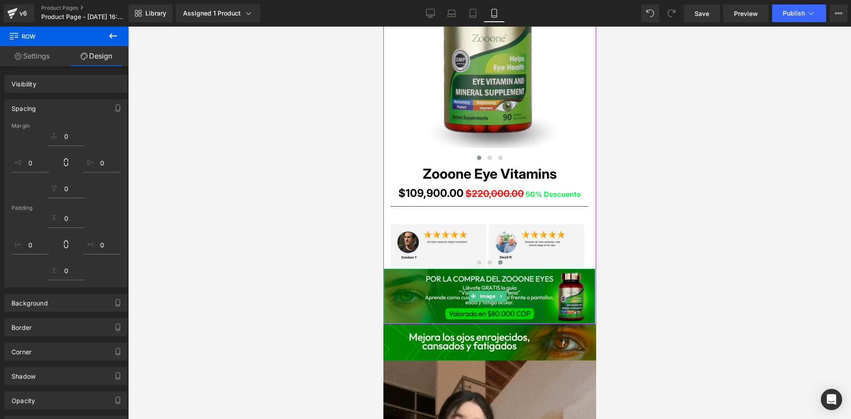
click at [428, 307] on img at bounding box center [488, 295] width 211 height 55
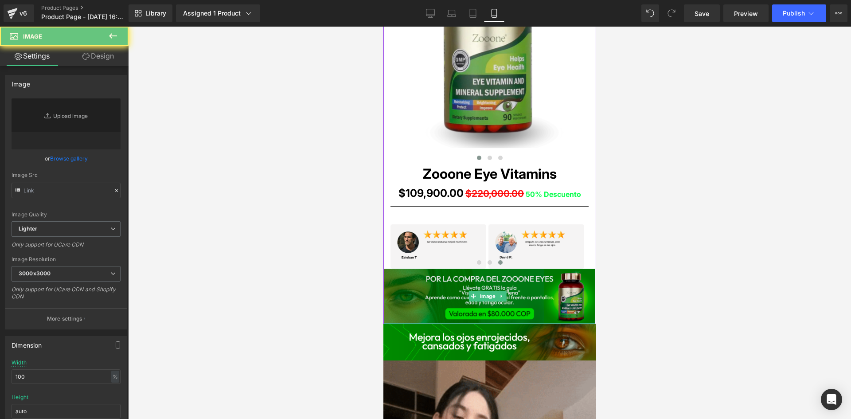
type input "https://i.ibb.co/s95C3kLH/POST-01-08c.png"
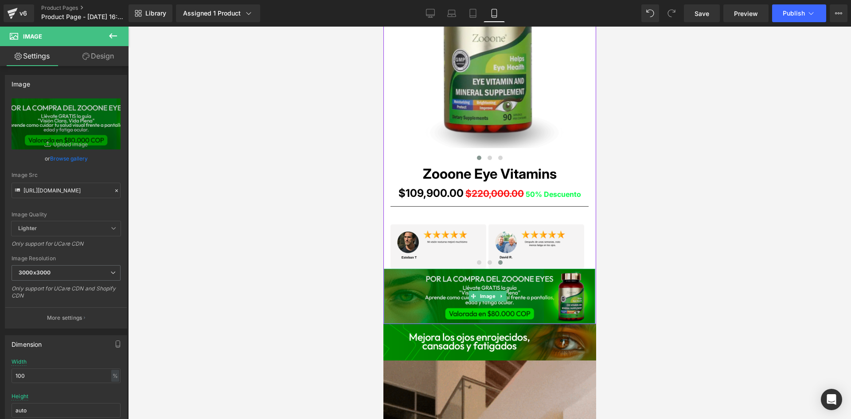
click at [433, 319] on div "Image" at bounding box center [488, 295] width 211 height 55
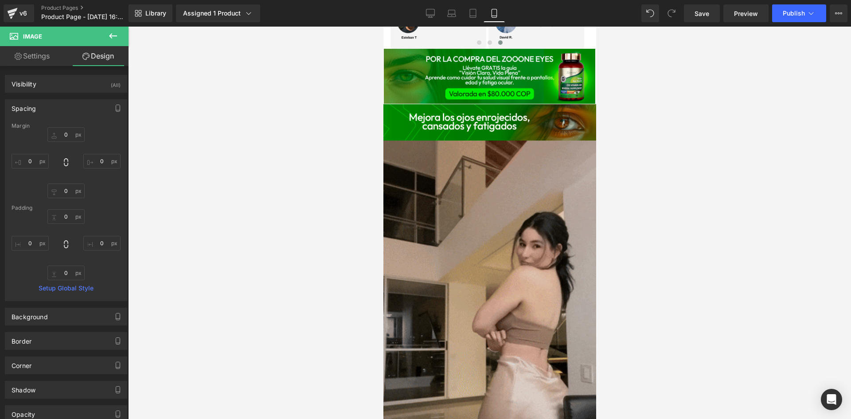
scroll to position [753, 0]
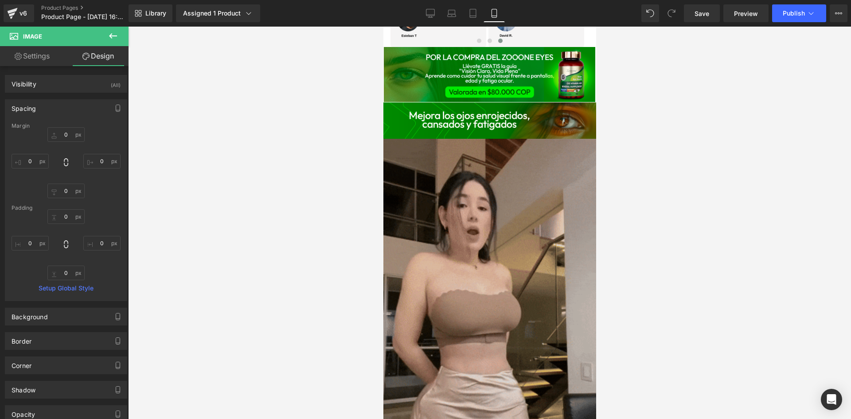
click at [484, 295] on img at bounding box center [489, 328] width 213 height 378
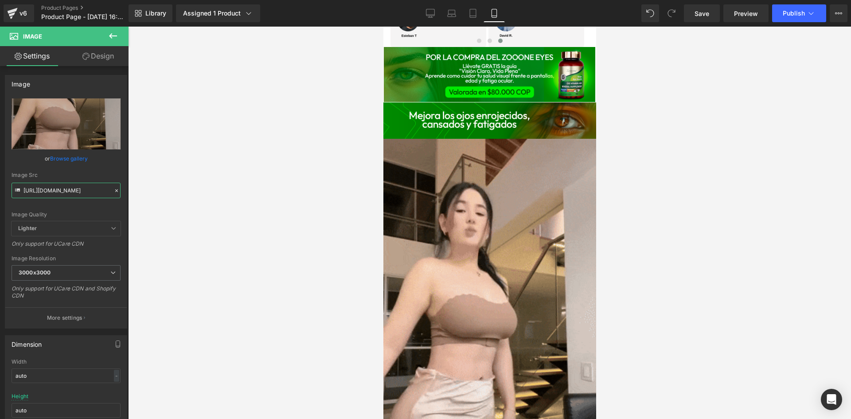
scroll to position [0, 451]
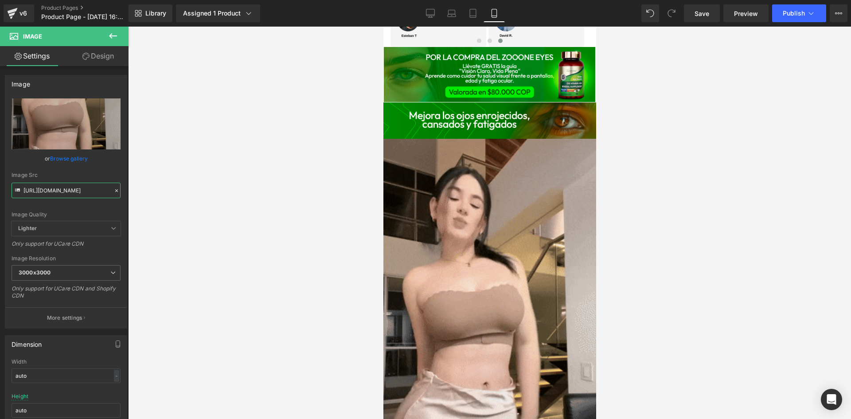
drag, startPoint x: 23, startPoint y: 190, endPoint x: 157, endPoint y: 198, distance: 134.0
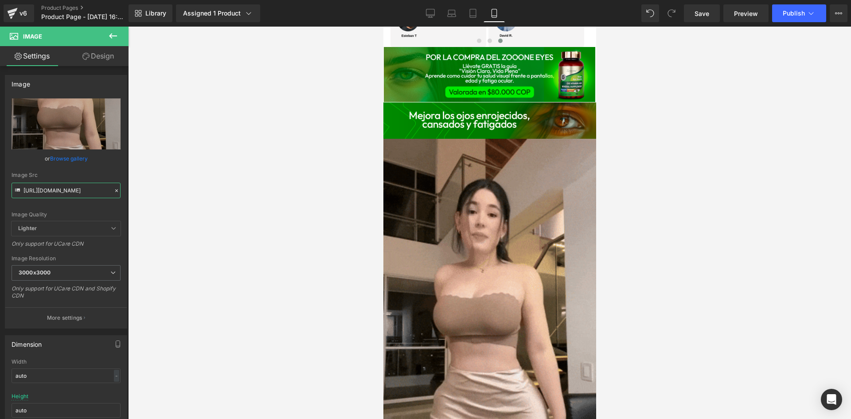
click at [157, 198] on div "Image You are previewing how the will restyle your page. You can not edit Eleme…" at bounding box center [425, 217] width 851 height 434
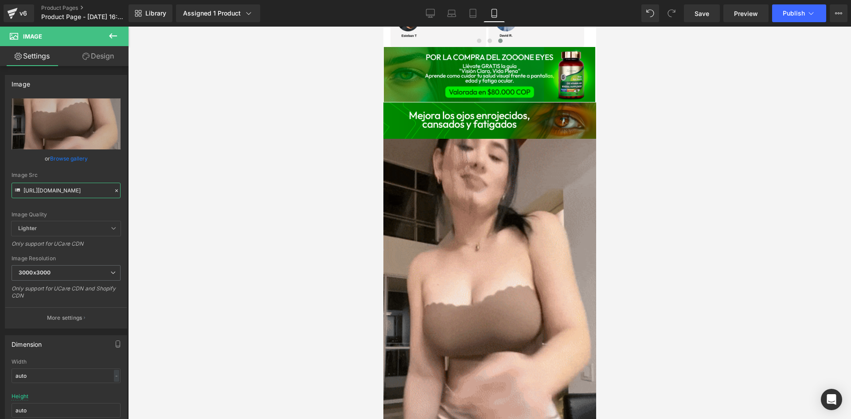
paste input "1.giphy.com/media/v1.Y2lkPTc5MGI3NjExYmd6Z29zaDR4czhmNjRpYm04bXFlaWxsY2xsYjZmdG…"
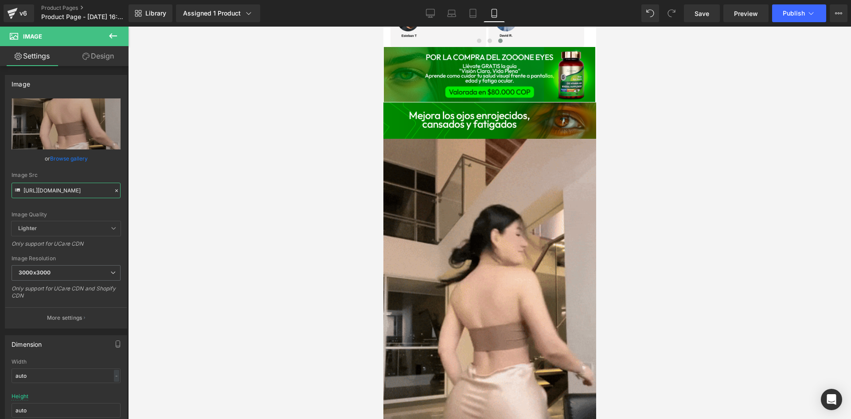
scroll to position [0, 449]
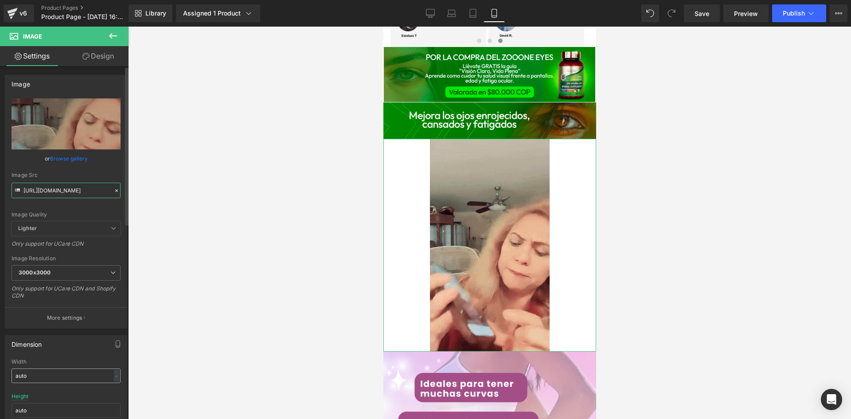
type input "https://media1.giphy.com/media/v1.Y2lkPTc5MGI3NjExYmd6Z29zaDR4czhmNjRpYm04bXFla…"
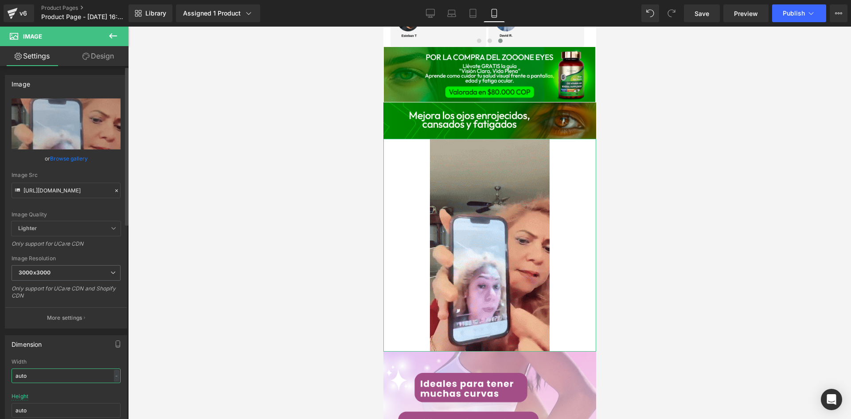
scroll to position [0, 0]
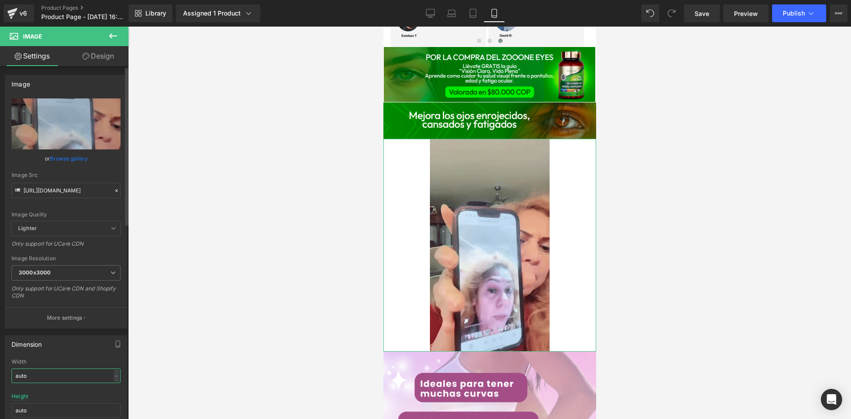
click at [47, 377] on input "auto" at bounding box center [66, 375] width 109 height 15
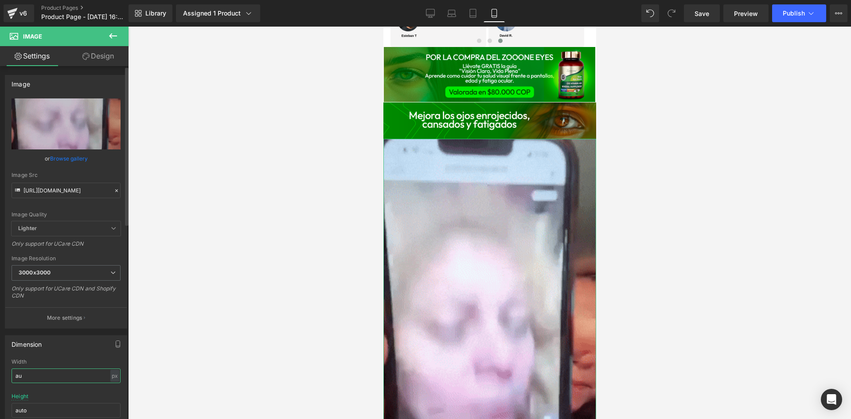
type input "a"
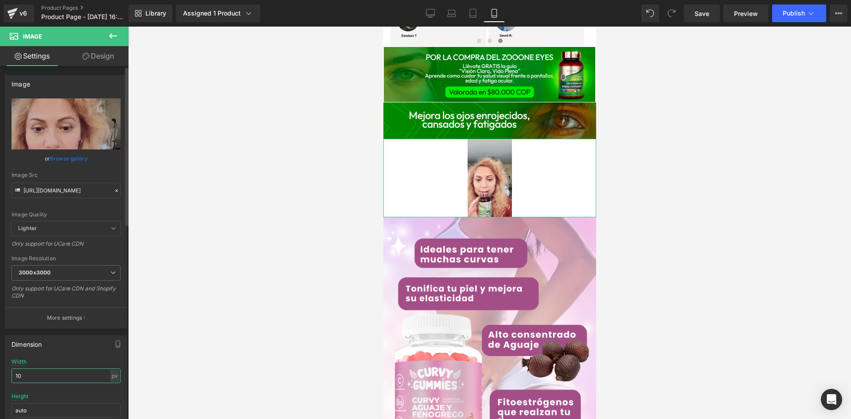
type input "1"
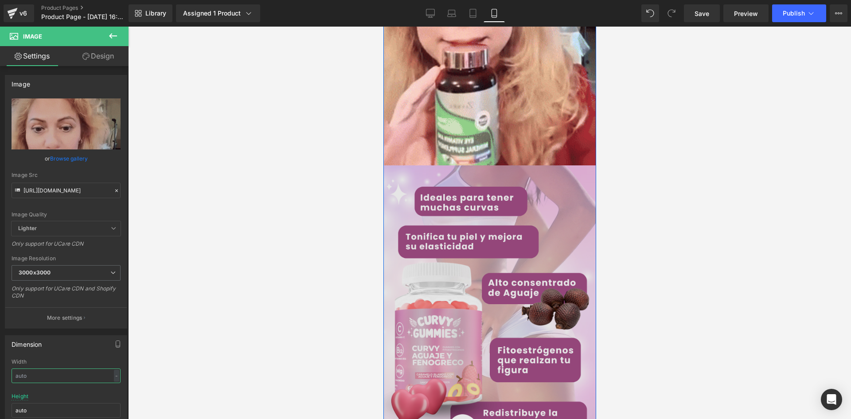
scroll to position [1108, 0]
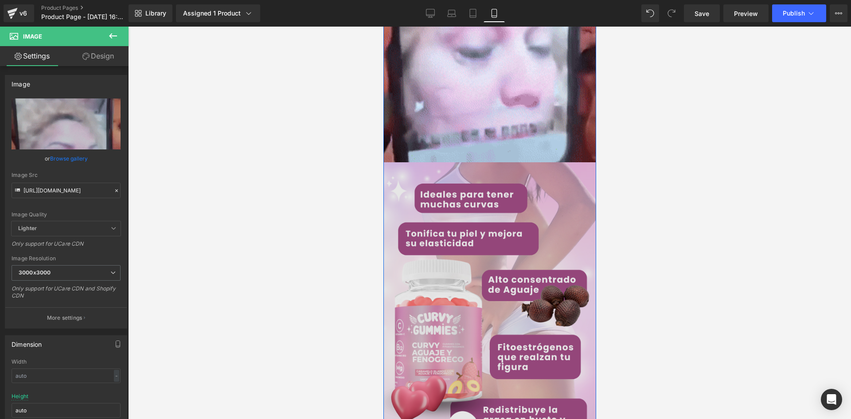
click at [472, 296] on img at bounding box center [489, 314] width 213 height 305
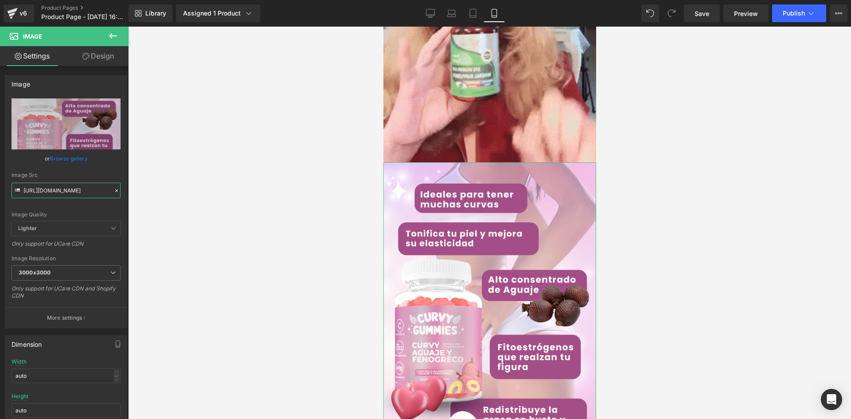
scroll to position [0, 19]
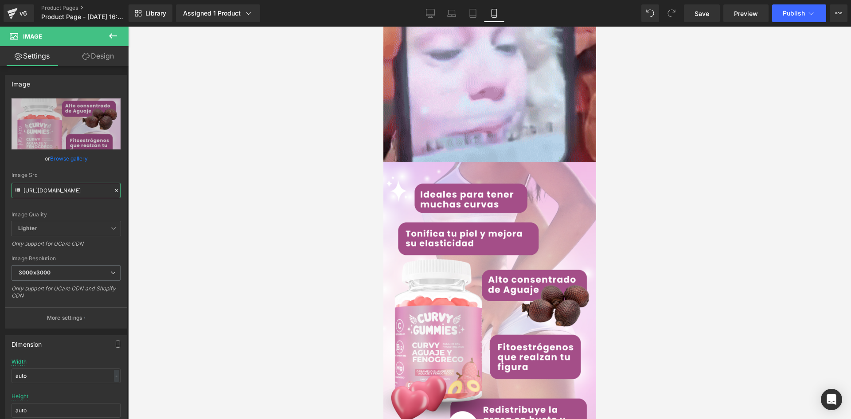
drag, startPoint x: 23, startPoint y: 191, endPoint x: 142, endPoint y: 200, distance: 119.1
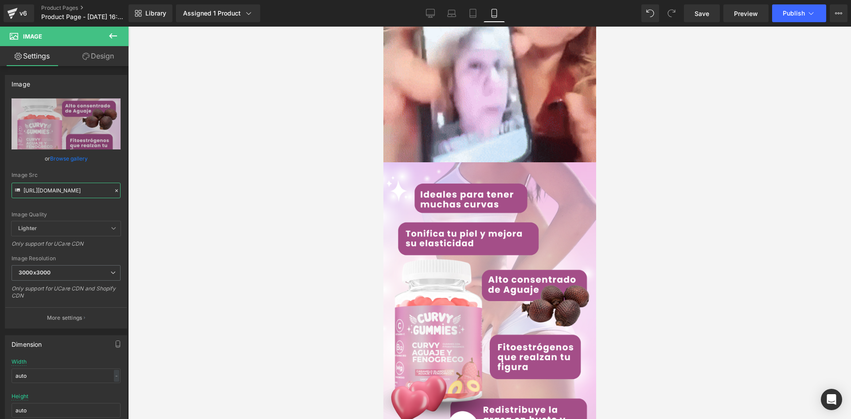
click at [142, 200] on div "Image You are previewing how the will restyle your page. You can not edit Eleme…" at bounding box center [425, 217] width 851 height 434
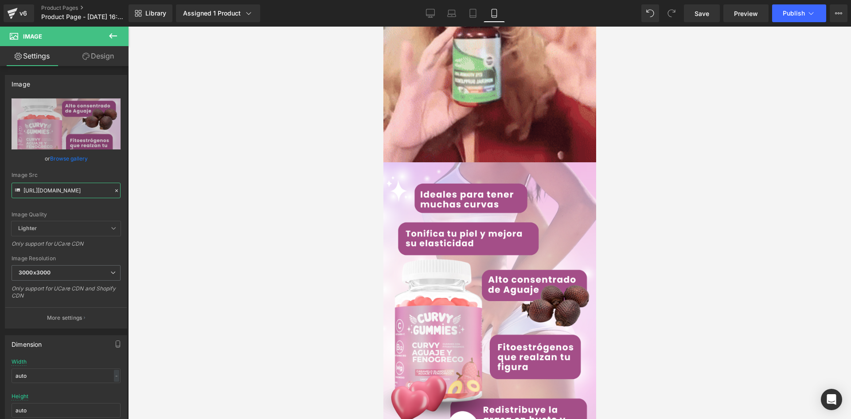
paste input "5xGXKL8t/Whats-App-Image-2025-06-24-at-1-18-10-PM-1.jp"
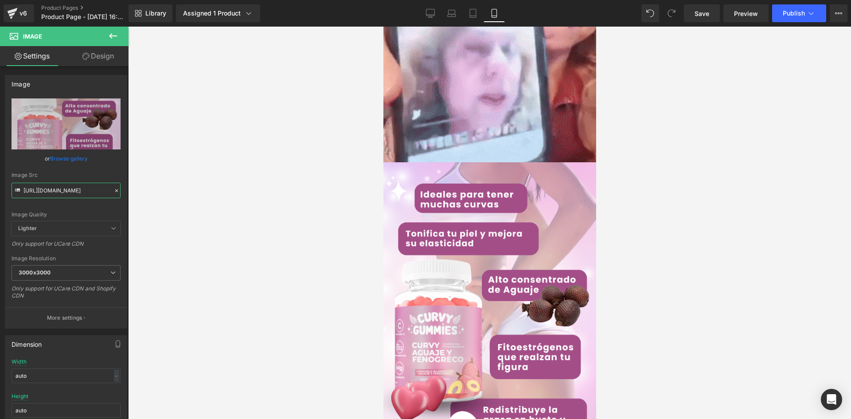
type input "https://i.ibb.co/5xGXKL8t/Whats-App-Image-2025-06-24-at-1-18-10-PM-1.jpg"
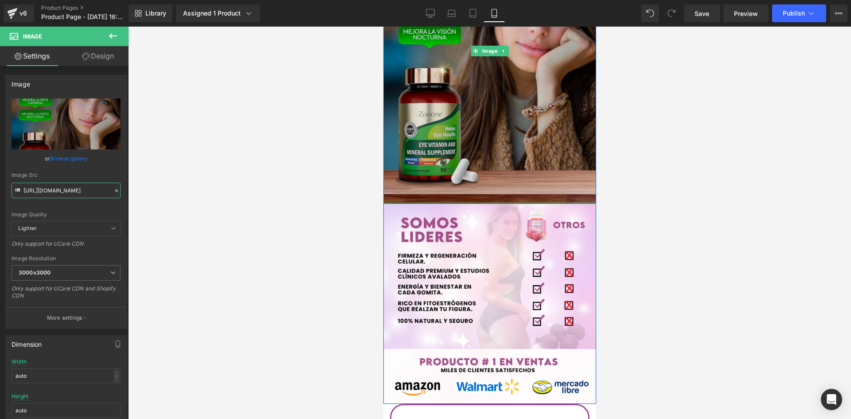
scroll to position [1374, 0]
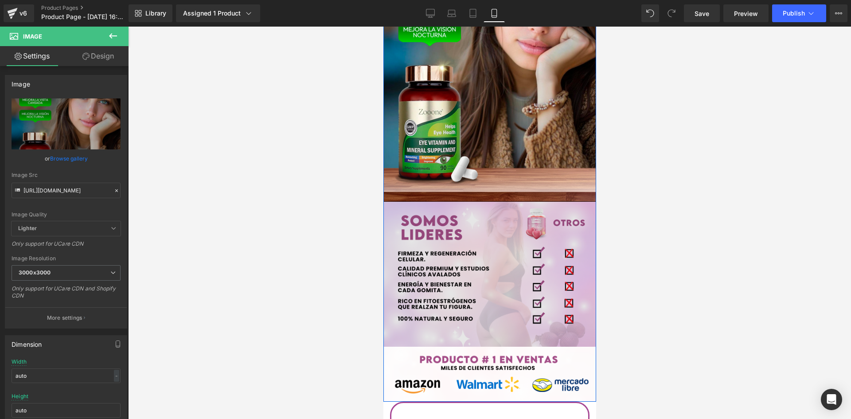
click at [498, 272] on div "Image" at bounding box center [489, 274] width 213 height 145
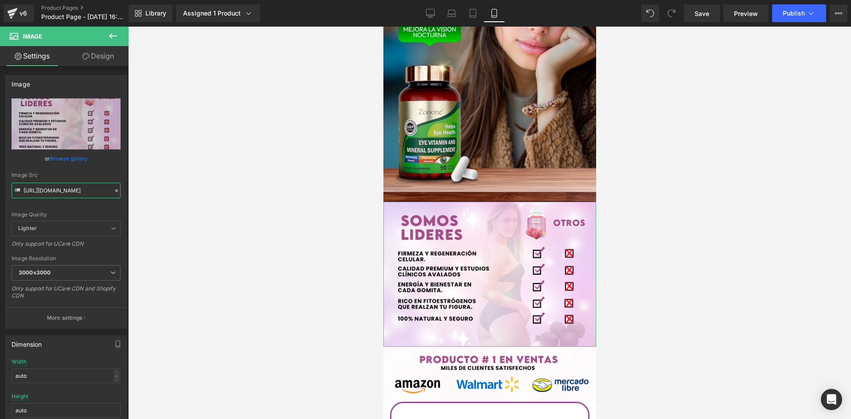
scroll to position [0, 17]
drag, startPoint x: 24, startPoint y: 190, endPoint x: 173, endPoint y: 204, distance: 149.1
click at [173, 204] on div "Image You are previewing how the will restyle your page. You can not edit Eleme…" at bounding box center [425, 217] width 851 height 434
paste input "JjcNHK6s/Whats-App-Image-2025-06-24-at-1-18-10-PM-2.jp"
type input "https://i.ibb.co/JjcNHK6s/Whats-App-Image-2025-06-24-at-1-18-10-PM-2.jpg"
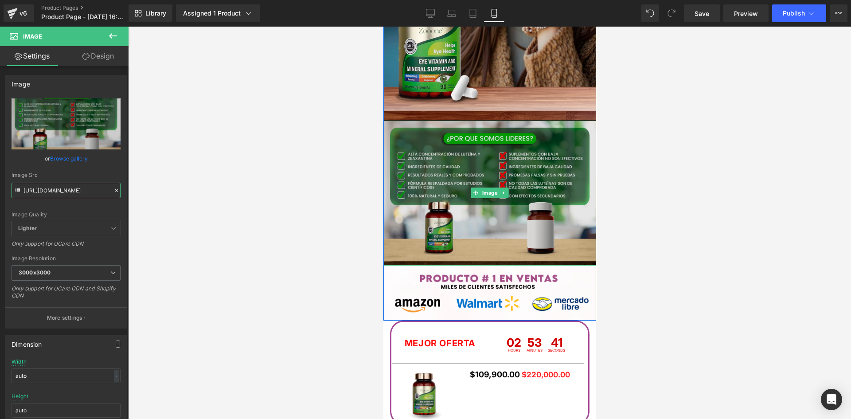
scroll to position [1462, 0]
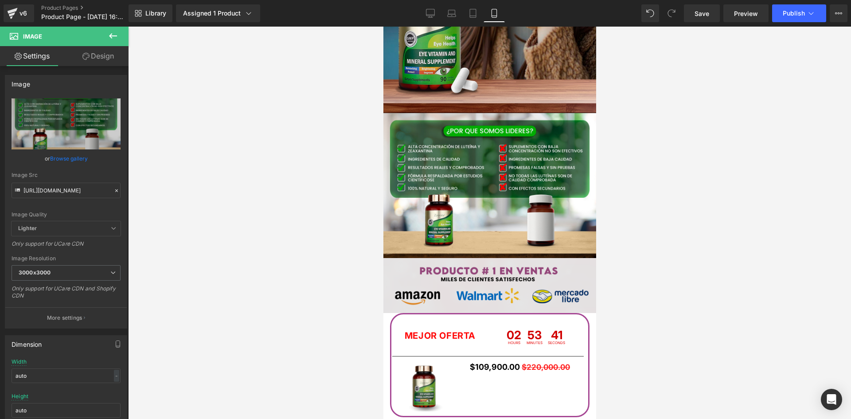
click at [495, 287] on div "Image" at bounding box center [489, 285] width 213 height 55
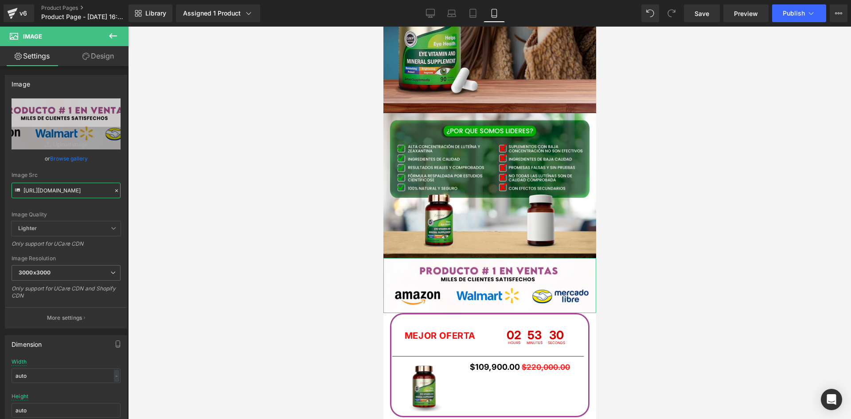
scroll to position [0, 35]
drag, startPoint x: 23, startPoint y: 190, endPoint x: 142, endPoint y: 201, distance: 119.3
click at [142, 201] on div "Image You are previewing how the will restyle your page. You can not edit Eleme…" at bounding box center [425, 217] width 851 height 434
paste input "Ldj1WWCB/POST-01-010"
type input "https://i.ibb.co/Ldj1WWCB/POST-01-010.png"
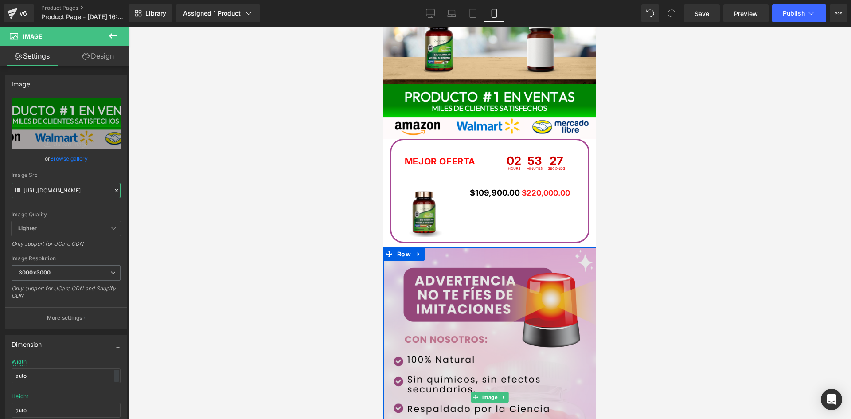
scroll to position [1728, 0]
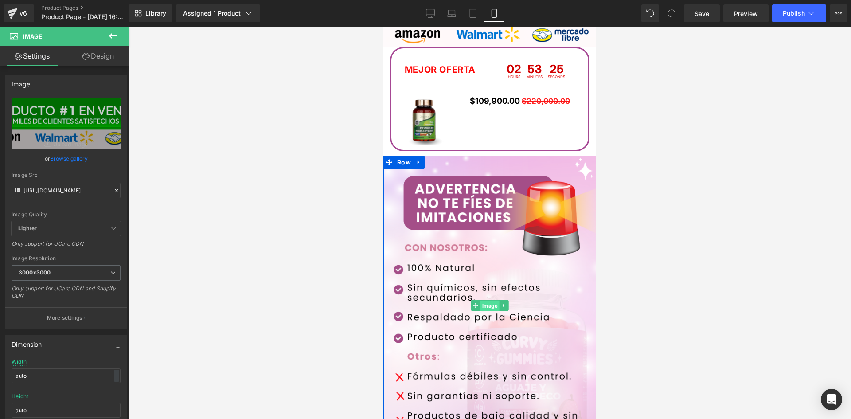
click at [489, 300] on span "Image" at bounding box center [489, 305] width 19 height 11
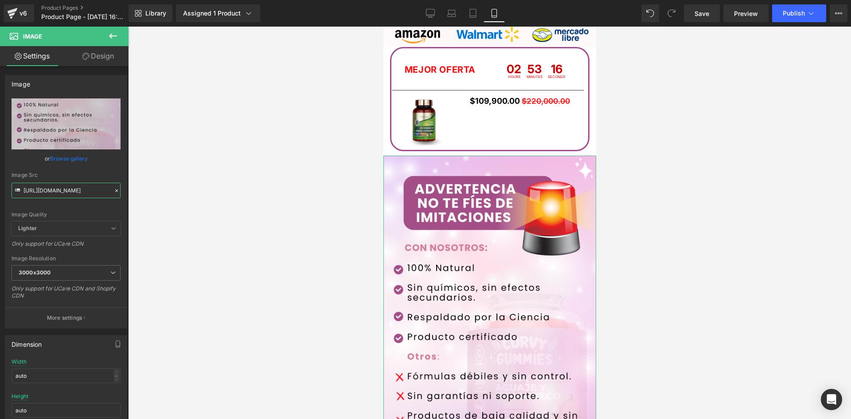
scroll to position [0, 21]
drag, startPoint x: 24, startPoint y: 191, endPoint x: 191, endPoint y: 214, distance: 167.8
click at [191, 214] on div "Image You are previewing how the will restyle your page. You can not edit Eleme…" at bounding box center [425, 217] width 851 height 434
paste input "3mq02zys/Whats-App-Image-2025-06-24-at-2-32-46-PM-1.jp"
type input "https://i.ibb.co/3mq02zys/Whats-App-Image-2025-06-24-at-2-32-46-PM-1.jpg"
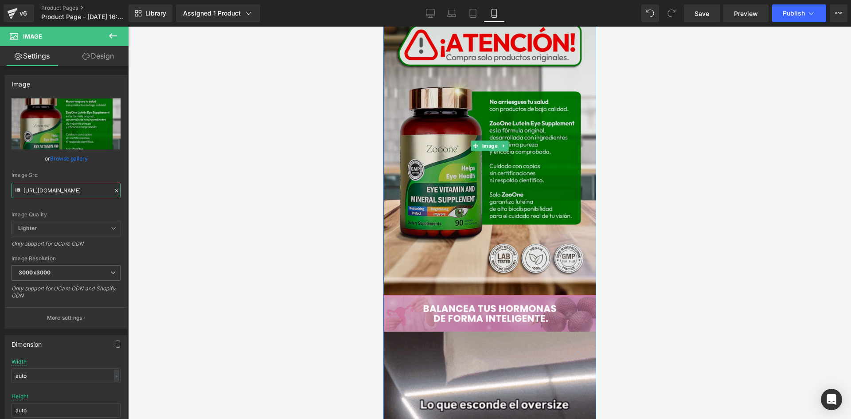
scroll to position [1905, 0]
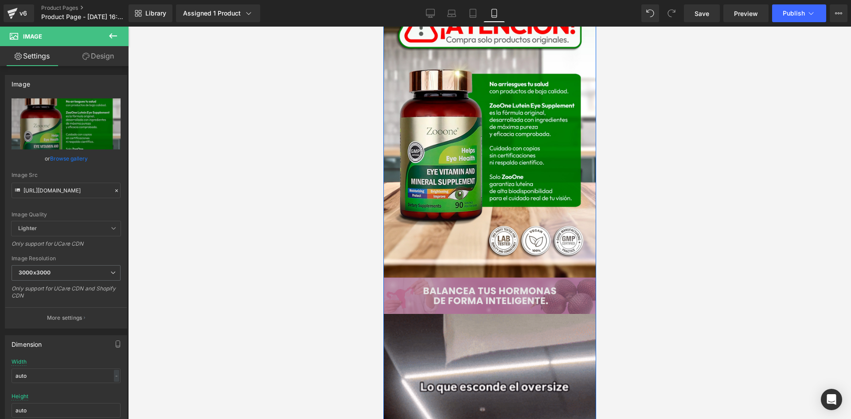
click at [488, 290] on div "Image" at bounding box center [489, 295] width 213 height 36
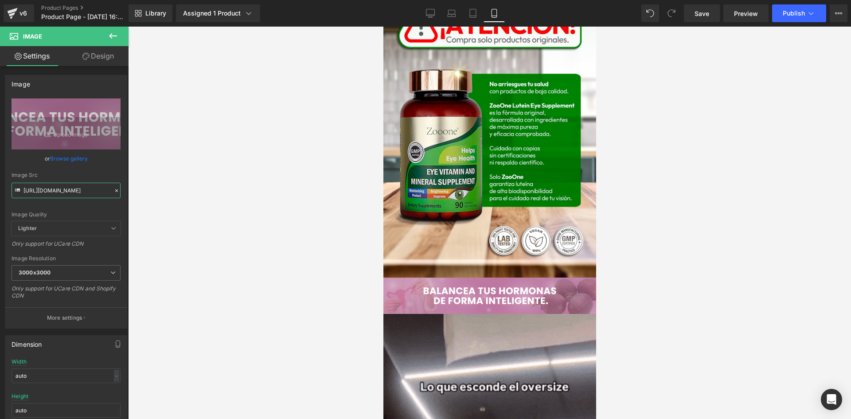
drag, startPoint x: 23, startPoint y: 190, endPoint x: 151, endPoint y: 205, distance: 128.9
click at [151, 205] on div "Image You are previewing how the will restyle your page. You can not edit Eleme…" at bounding box center [425, 217] width 851 height 434
paste input "pBNtNh1z/POST-01-07"
type input "https://i.ibb.co/pBNtNh1z/POST-01-07.png"
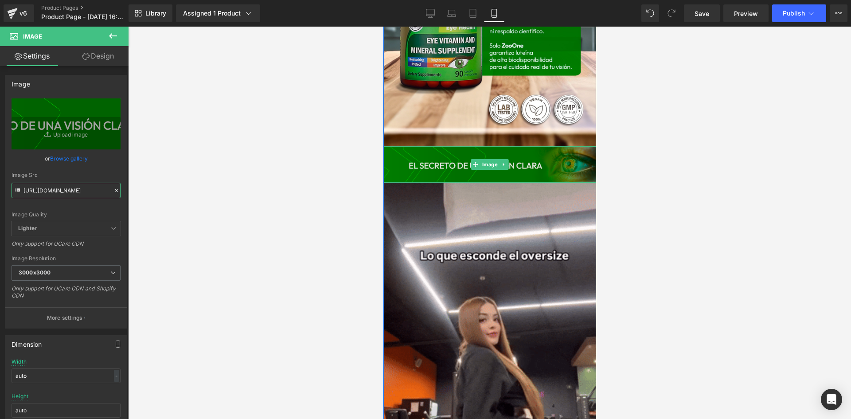
scroll to position [2038, 0]
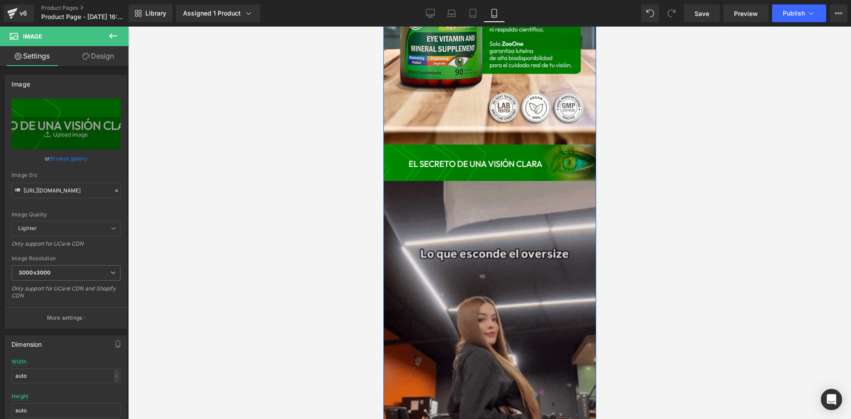
click at [490, 323] on img at bounding box center [489, 370] width 213 height 378
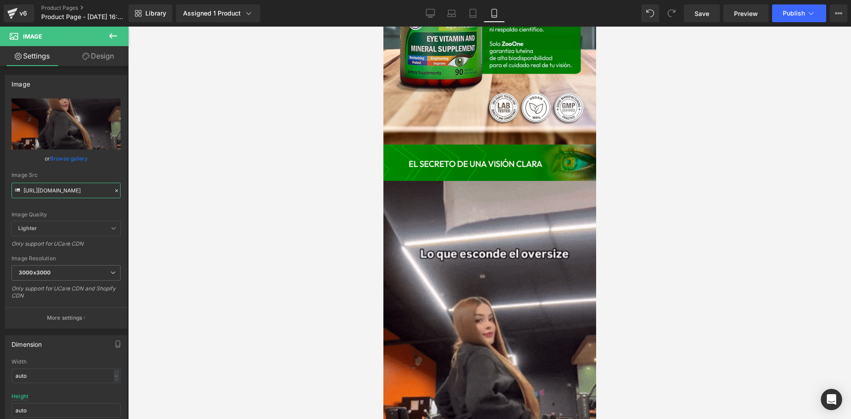
scroll to position [0, 439]
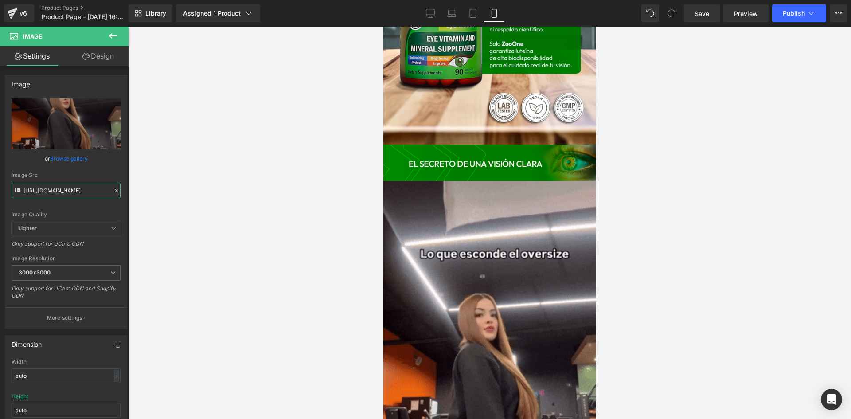
drag, startPoint x: 23, startPoint y: 190, endPoint x: 149, endPoint y: 201, distance: 126.4
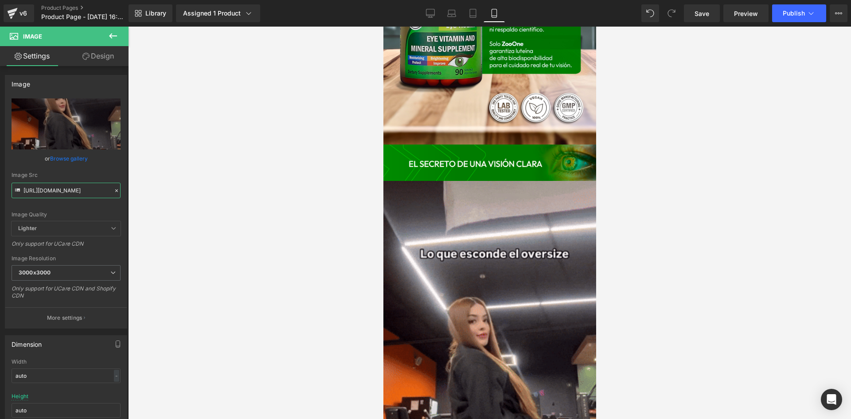
click at [149, 201] on div "Image You are previewing how the will restyle your page. You can not edit Eleme…" at bounding box center [425, 217] width 851 height 434
paste input "4.giphy.com/media/v1.Y2lkPTc5MGI3NjExanA0dHU4ZWZ3Zmp6eGVrZDVjZWl4YmRwbDV0Y3R2bD…"
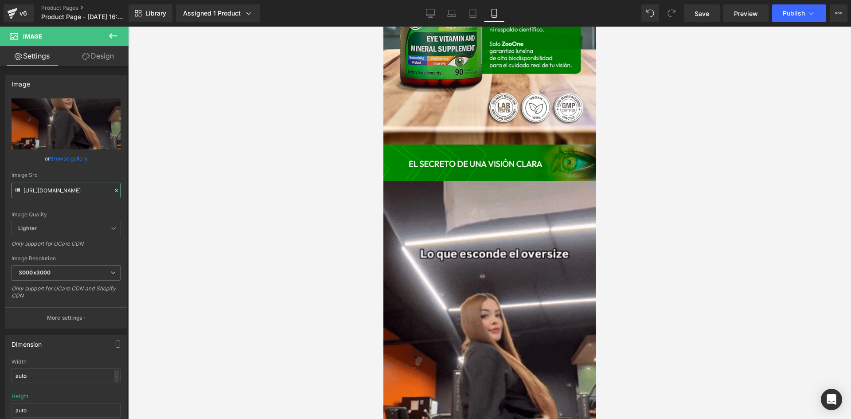
scroll to position [0, 457]
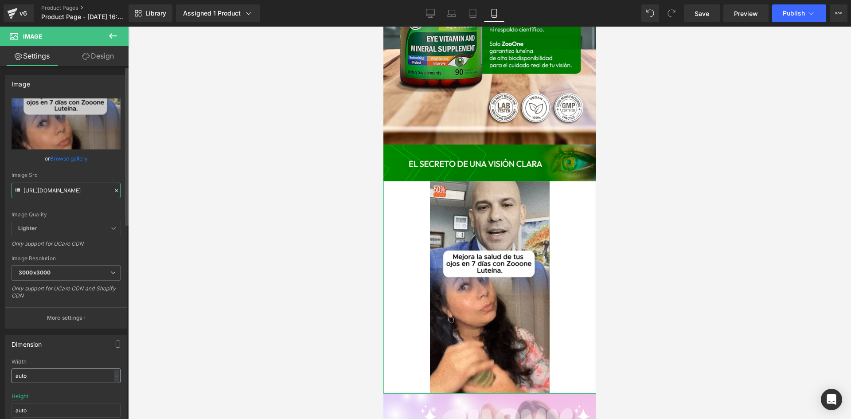
type input "https://media4.giphy.com/media/v1.Y2lkPTc5MGI3NjExanA0dHU4ZWZ3Zmp6eGVrZDVjZWl4Y…"
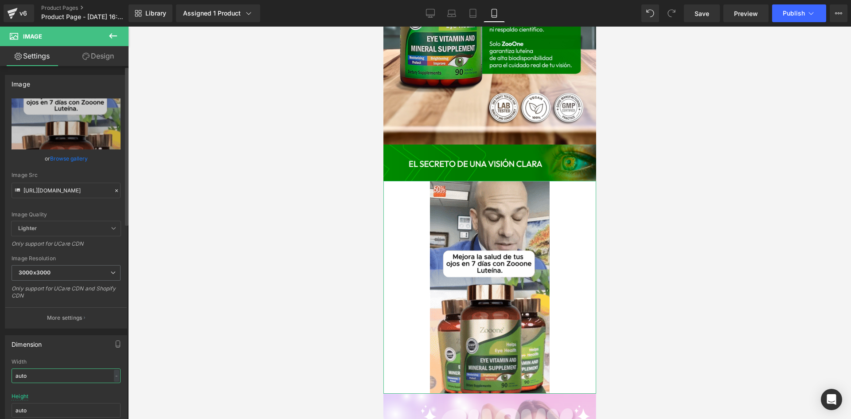
scroll to position [0, 0]
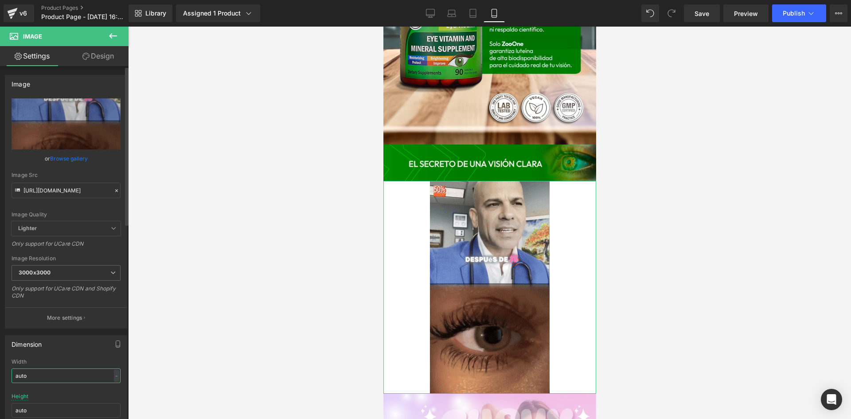
click at [36, 374] on input "auto" at bounding box center [66, 375] width 109 height 15
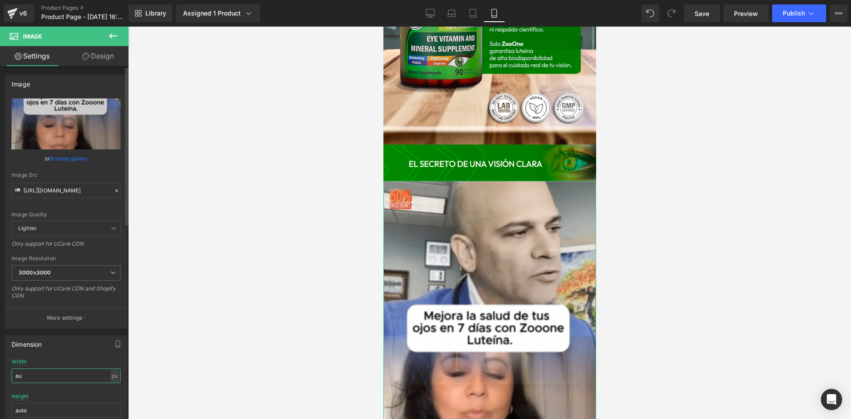
type input "a"
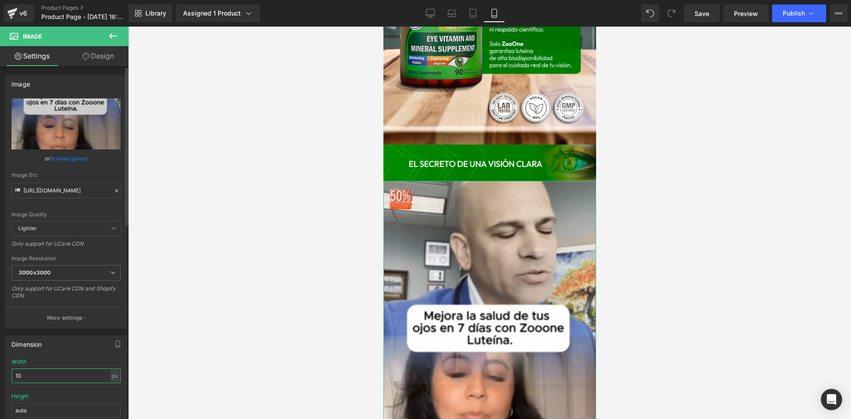
type input "1"
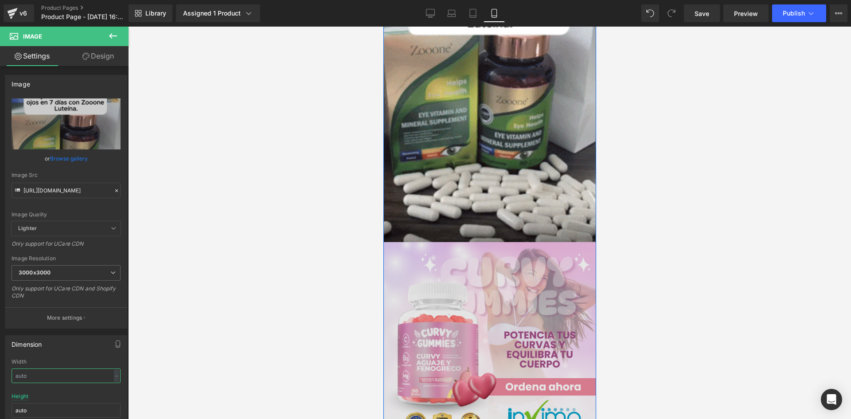
scroll to position [2437, 0]
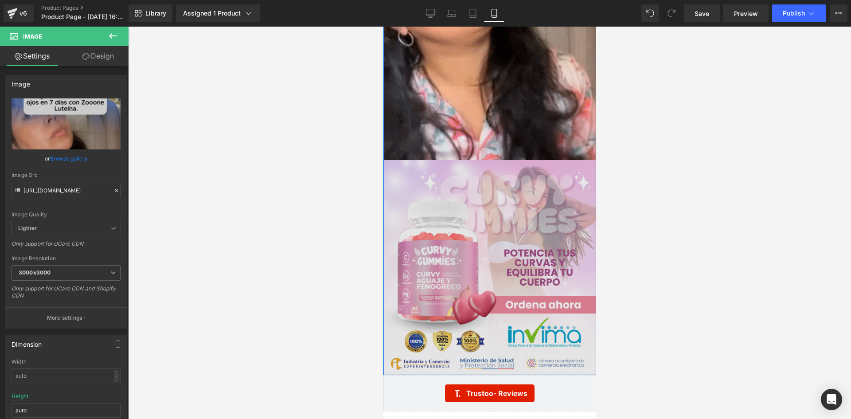
click at [497, 286] on img at bounding box center [489, 267] width 213 height 214
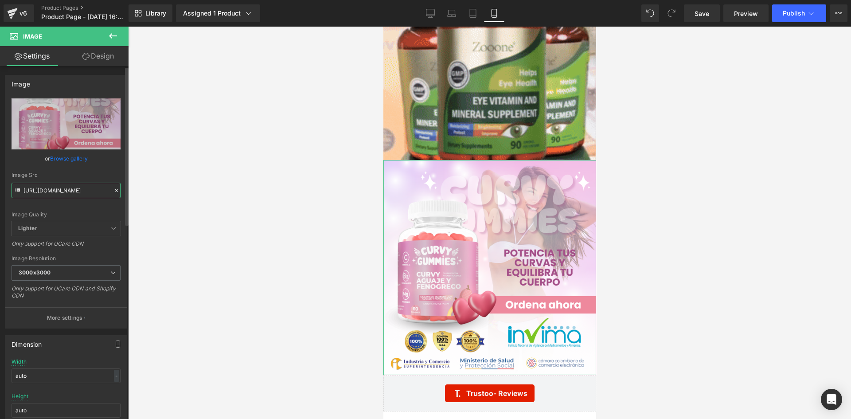
scroll to position [0, 18]
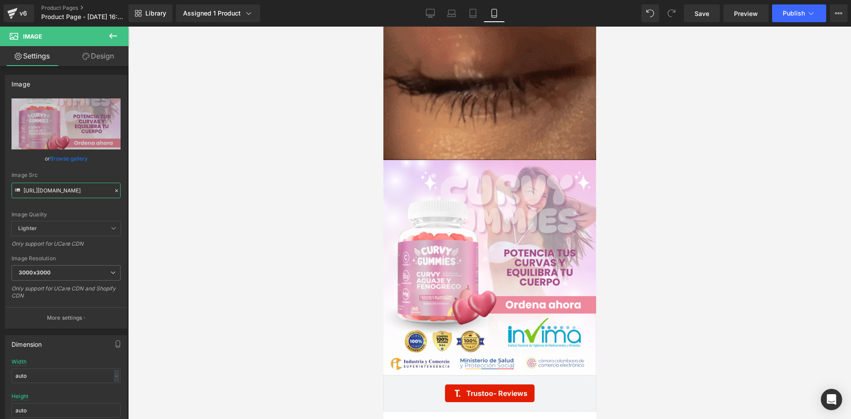
drag, startPoint x: 24, startPoint y: 189, endPoint x: 153, endPoint y: 192, distance: 129.0
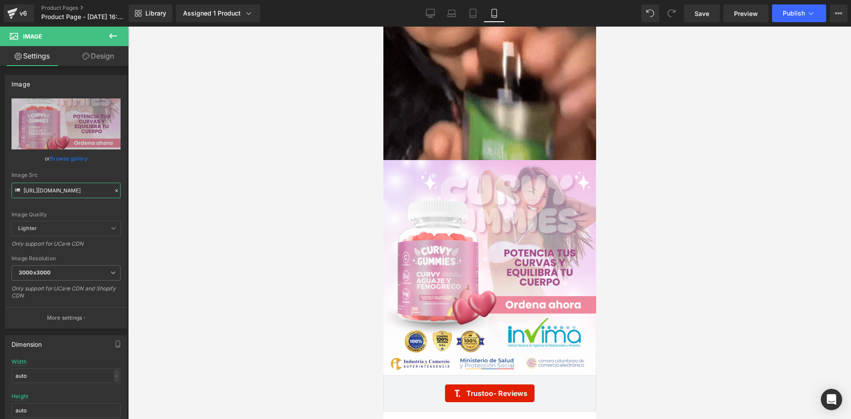
click at [153, 192] on div "Image You are previewing how the will restyle your page. You can not edit Eleme…" at bounding box center [425, 217] width 851 height 434
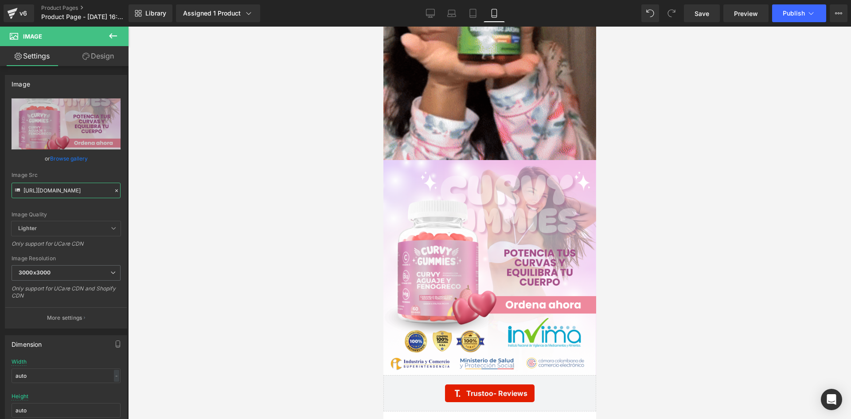
paste input "bMBqh1fC/Whats-App-Image-2025-06-24-at-2-32-46-PM.jp"
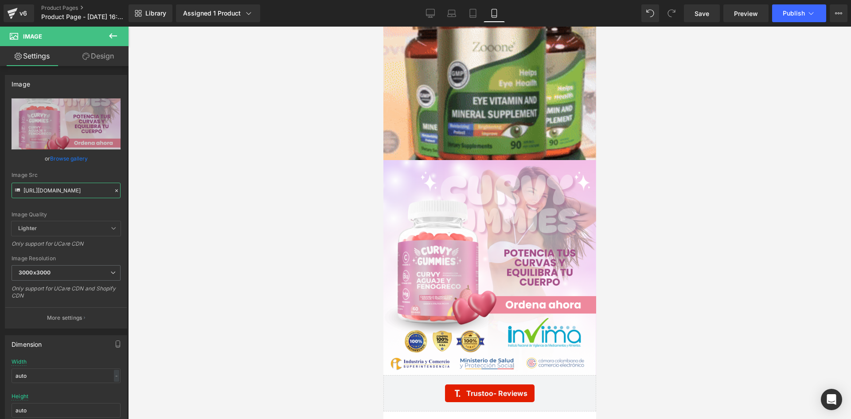
scroll to position [0, 115]
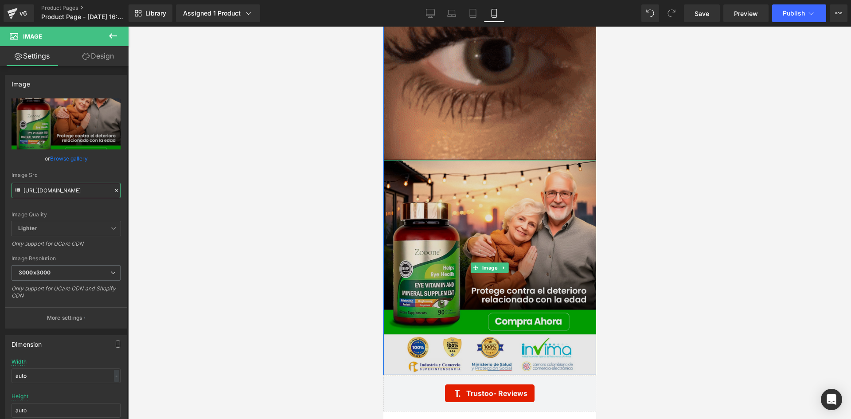
type input "https://i.ibb.co/bMBqh1fC/Whats-App-Image-2025-06-24-at-2-32-46-PM.jpg"
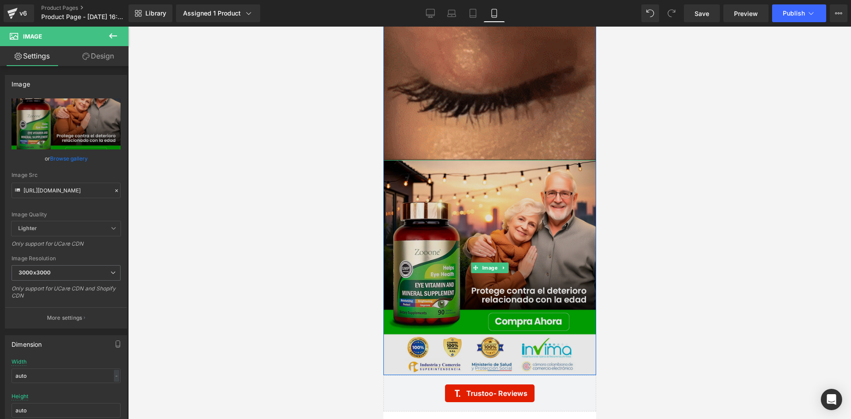
scroll to position [0, 0]
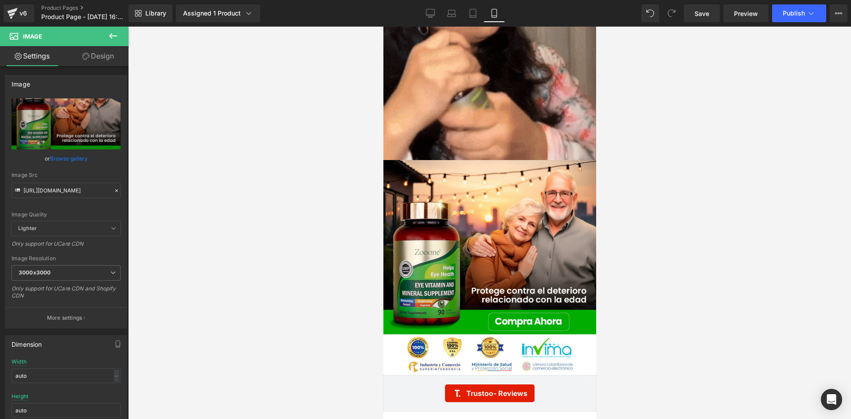
click at [191, 234] on div at bounding box center [489, 223] width 723 height 392
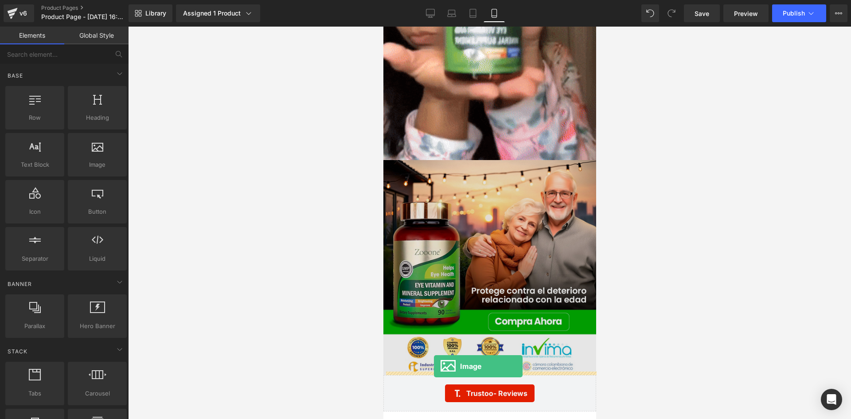
drag, startPoint x: 477, startPoint y: 184, endPoint x: 433, endPoint y: 366, distance: 186.8
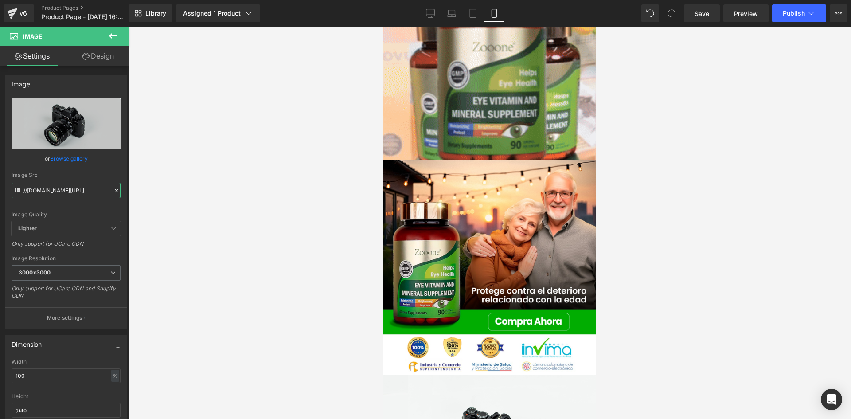
scroll to position [0, 54]
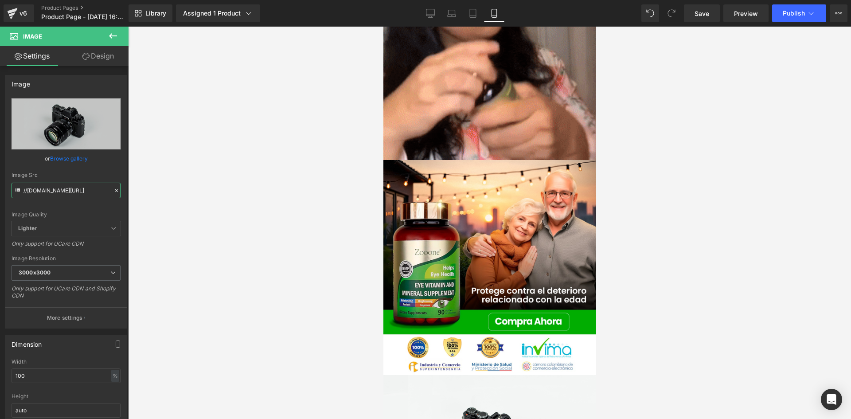
drag, startPoint x: 24, startPoint y: 189, endPoint x: 173, endPoint y: 210, distance: 150.3
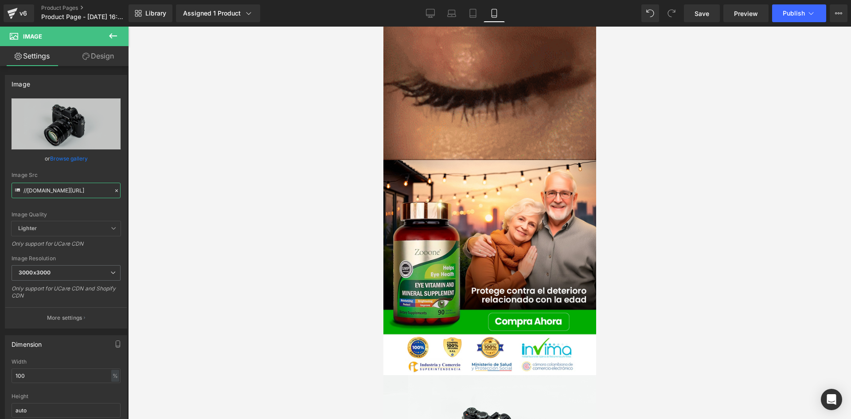
click at [173, 210] on div "Image You are previewing how the will restyle your page. You can not edit Eleme…" at bounding box center [425, 217] width 851 height 434
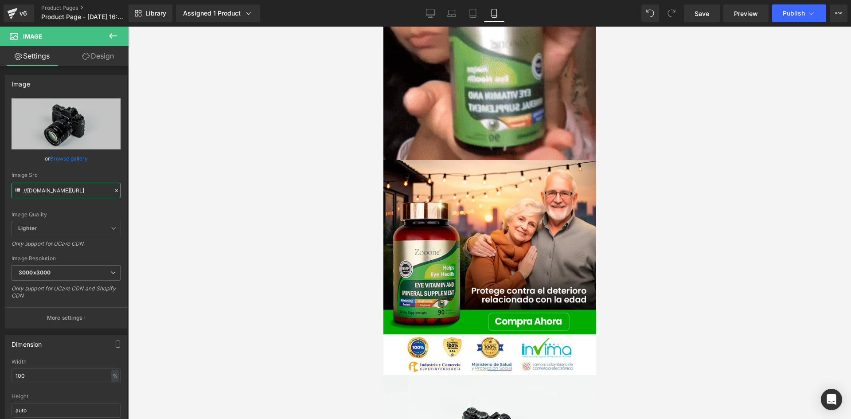
paste input "https://i.ibb.co/pFnQr24/POST-01-08.pn"
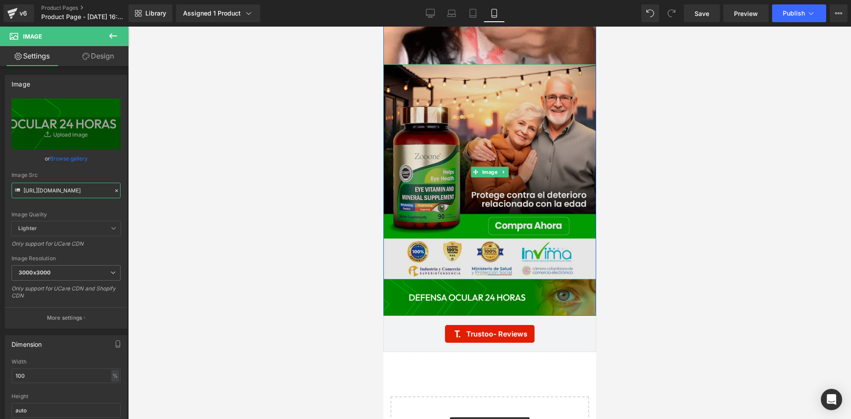
scroll to position [2570, 0]
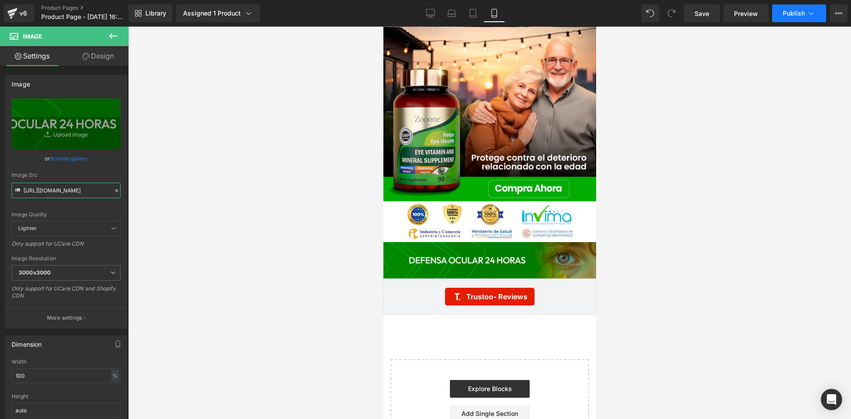
type input "https://i.ibb.co/pFnQr24/POST-01-08.png"
click at [796, 20] on button "Publish" at bounding box center [799, 13] width 54 height 18
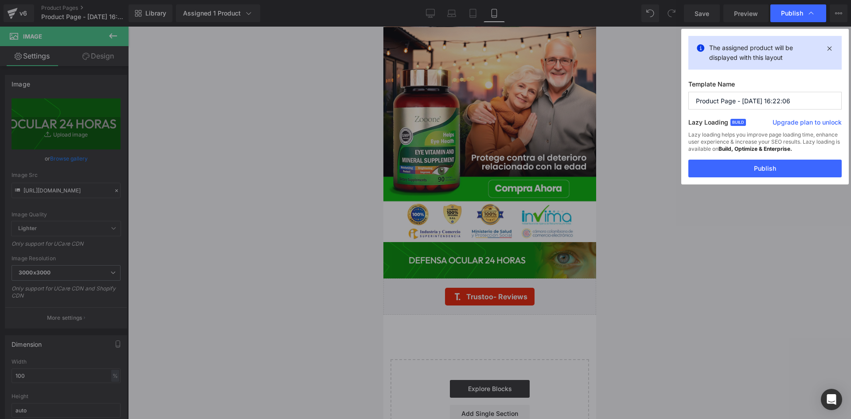
click at [763, 169] on button "Publish" at bounding box center [764, 169] width 153 height 18
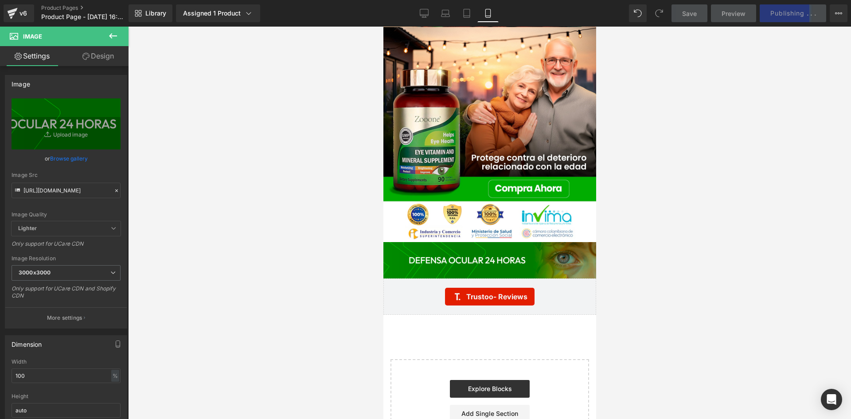
click at [688, 15] on span "Save" at bounding box center [689, 13] width 15 height 9
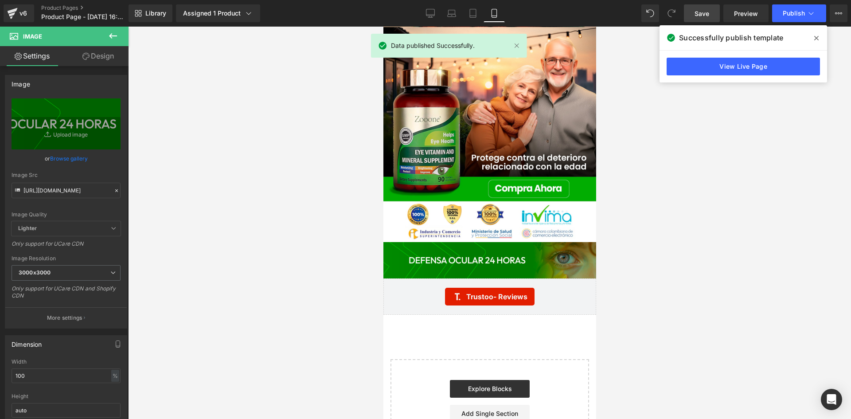
click at [698, 10] on span "Save" at bounding box center [701, 13] width 15 height 9
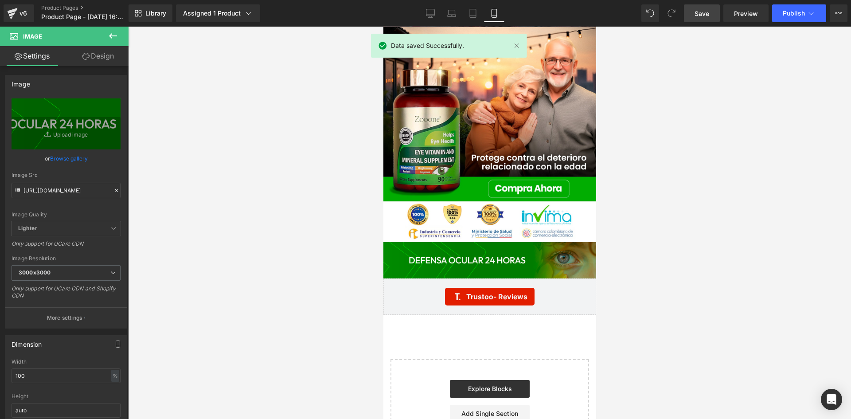
click at [702, 16] on span "Save" at bounding box center [701, 13] width 15 height 9
click at [808, 12] on icon at bounding box center [810, 13] width 9 height 9
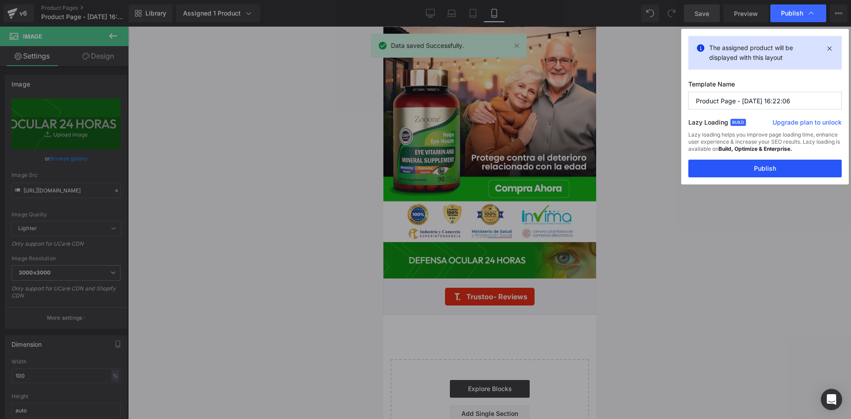
click at [751, 167] on button "Publish" at bounding box center [764, 169] width 153 height 18
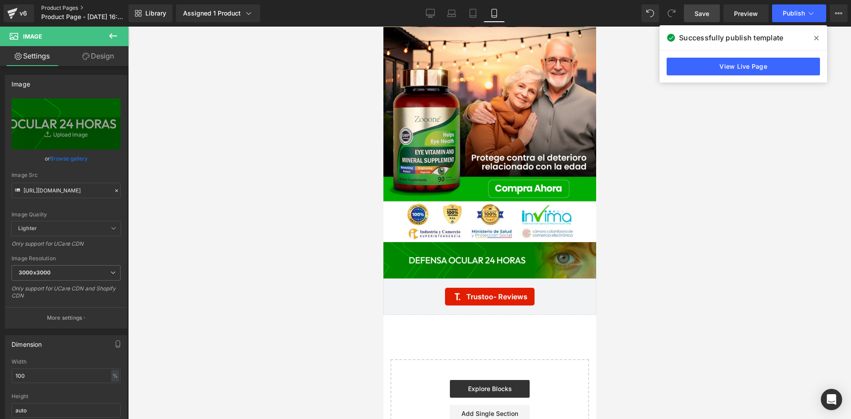
click at [59, 7] on link "Product Pages" at bounding box center [92, 7] width 102 height 7
